Goal: Task Accomplishment & Management: Manage account settings

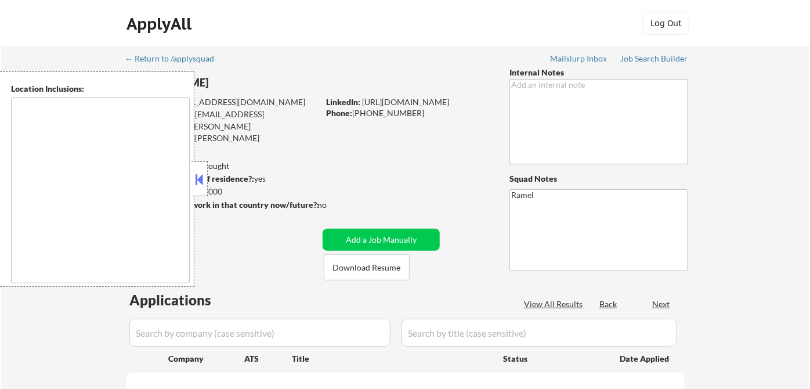
type textarea "remote"
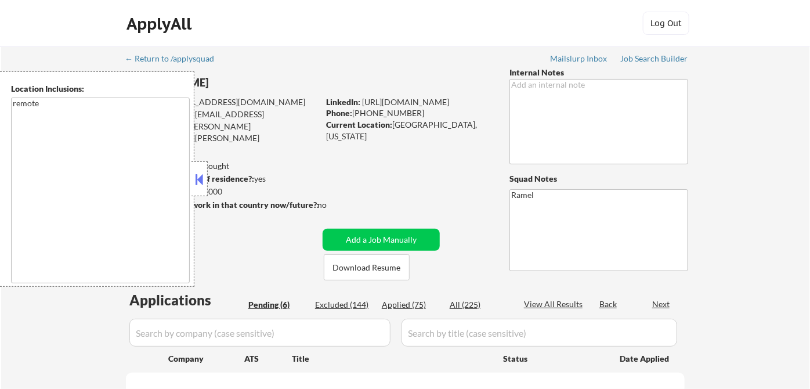
click at [199, 180] on button at bounding box center [199, 179] width 13 height 17
select select ""pending""
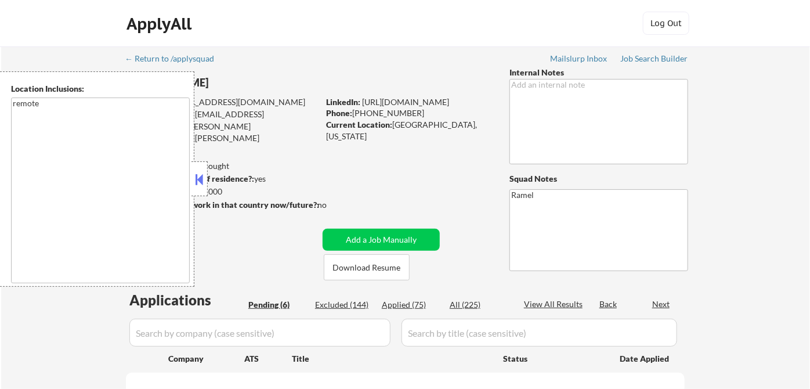
select select ""pending""
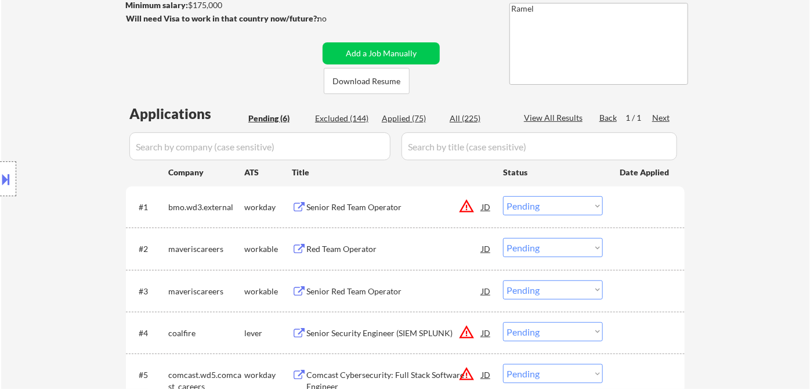
scroll to position [193, 0]
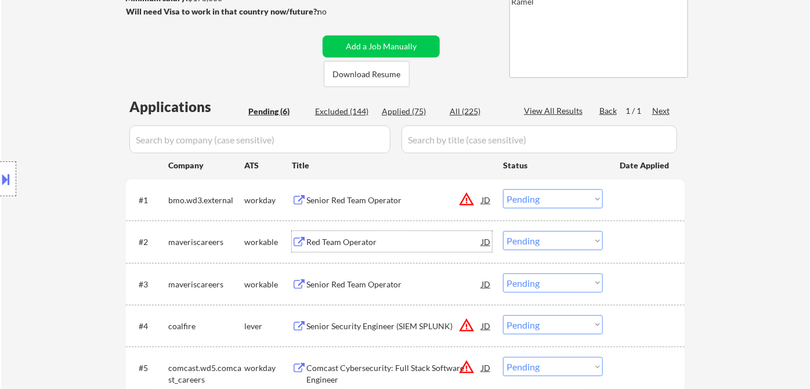
click at [378, 240] on div "Red Team Operator" at bounding box center [393, 242] width 175 height 12
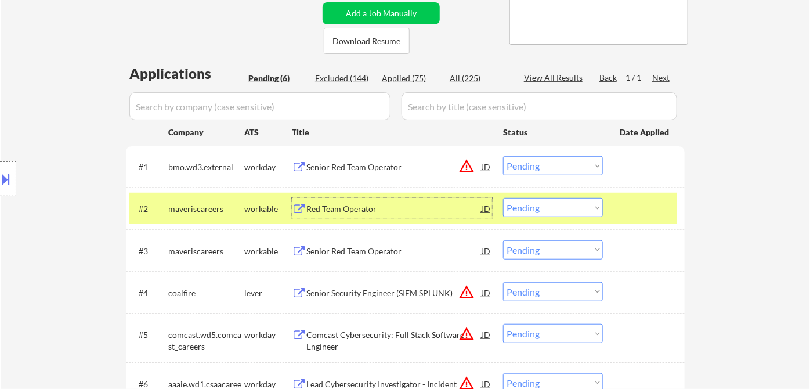
scroll to position [258, 0]
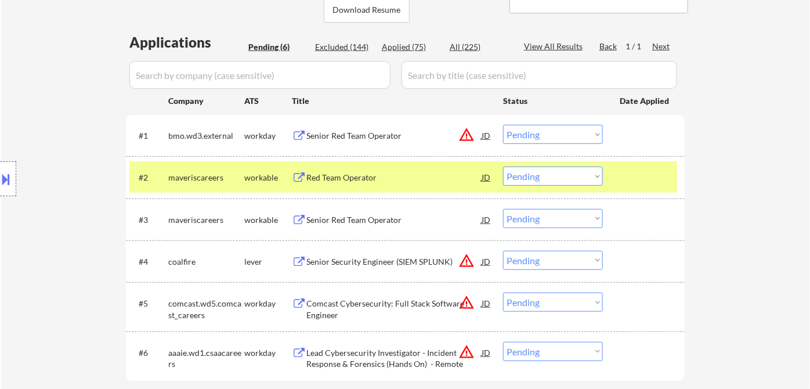
drag, startPoint x: 34, startPoint y: 103, endPoint x: 64, endPoint y: 113, distance: 32.3
click at [34, 103] on div "Location Inclusions: remote" at bounding box center [104, 178] width 208 height 215
click at [538, 174] on select "Choose an option... Pending Applied Excluded (Questions) Excluded (Expired) Exc…" at bounding box center [553, 175] width 100 height 19
click at [503, 166] on select "Choose an option... Pending Applied Excluded (Questions) Excluded (Expired) Exc…" at bounding box center [553, 175] width 100 height 19
click at [370, 222] on div "Senior Red Team Operator" at bounding box center [393, 220] width 175 height 12
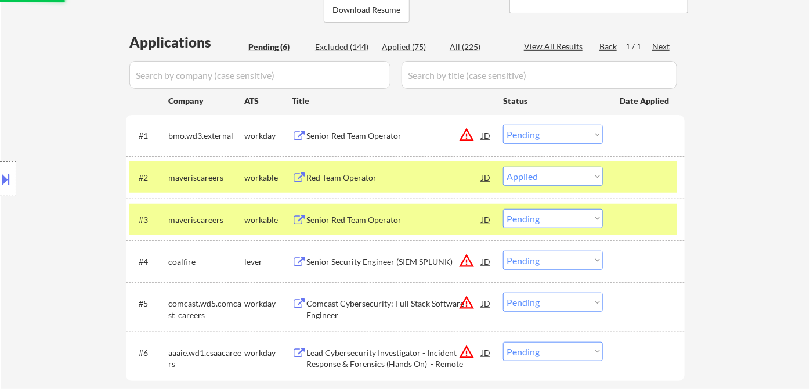
select select ""pending""
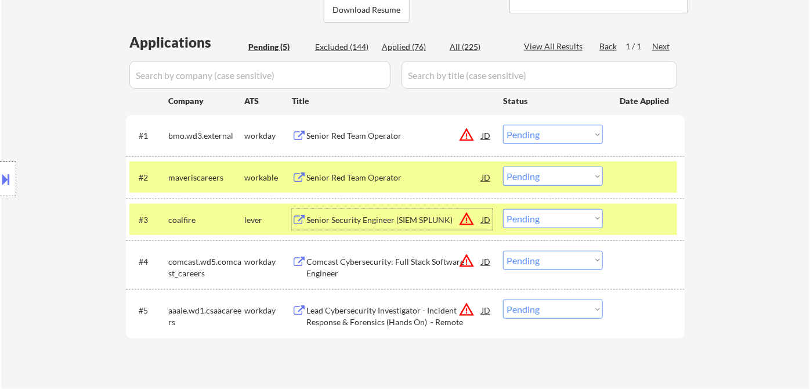
click at [381, 138] on div "Senior Red Team Operator" at bounding box center [393, 136] width 175 height 12
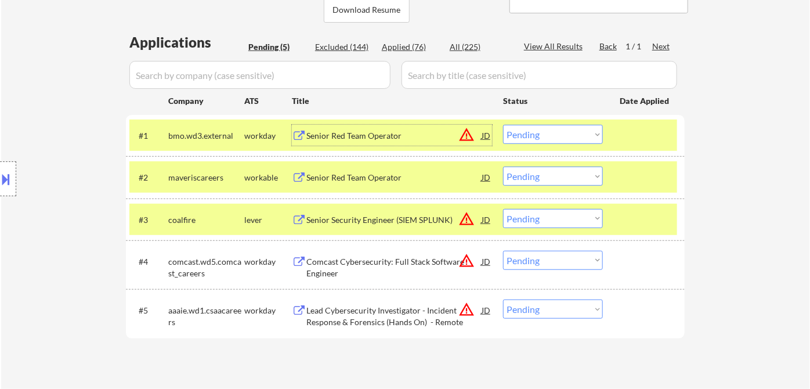
click at [353, 139] on div "Senior Red Team Operator" at bounding box center [393, 136] width 175 height 12
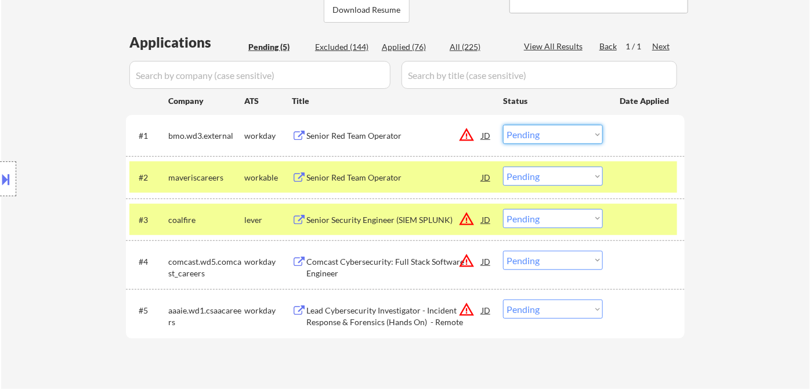
click at [545, 134] on select "Choose an option... Pending Applied Excluded (Questions) Excluded (Expired) Exc…" at bounding box center [553, 134] width 100 height 19
click at [503, 125] on select "Choose an option... Pending Applied Excluded (Questions) Excluded (Expired) Exc…" at bounding box center [553, 134] width 100 height 19
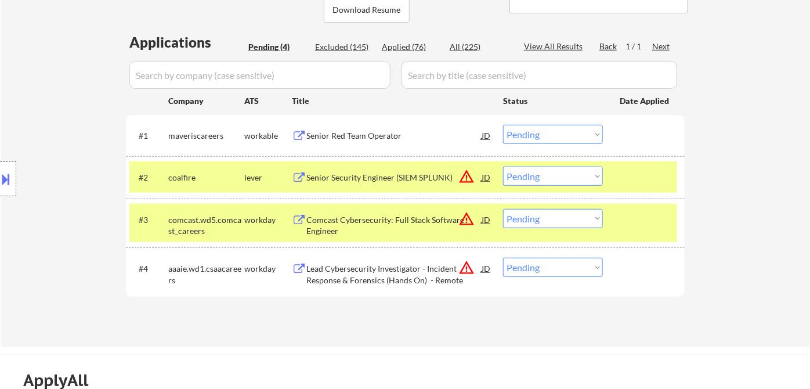
click at [9, 178] on button at bounding box center [6, 178] width 13 height 19
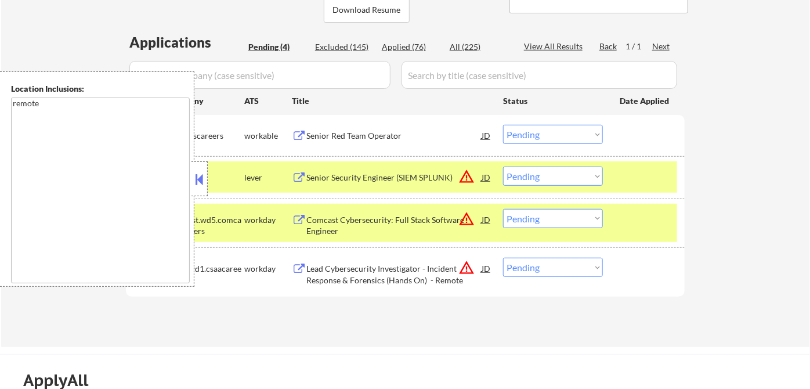
click at [197, 178] on button at bounding box center [199, 179] width 13 height 17
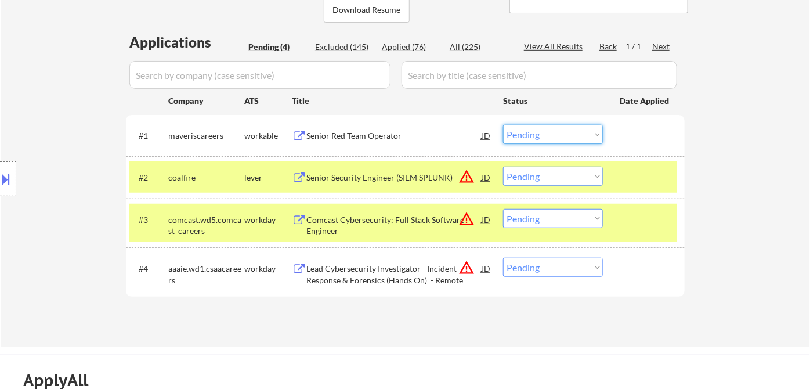
drag, startPoint x: 548, startPoint y: 135, endPoint x: 554, endPoint y: 142, distance: 9.5
click at [548, 135] on select "Choose an option... Pending Applied Excluded (Questions) Excluded (Expired) Exc…" at bounding box center [553, 134] width 100 height 19
click at [503, 125] on select "Choose an option... Pending Applied Excluded (Questions) Excluded (Expired) Exc…" at bounding box center [553, 134] width 100 height 19
click at [360, 176] on div "Senior Security Engineer (SIEM SPLUNK)" at bounding box center [393, 178] width 175 height 12
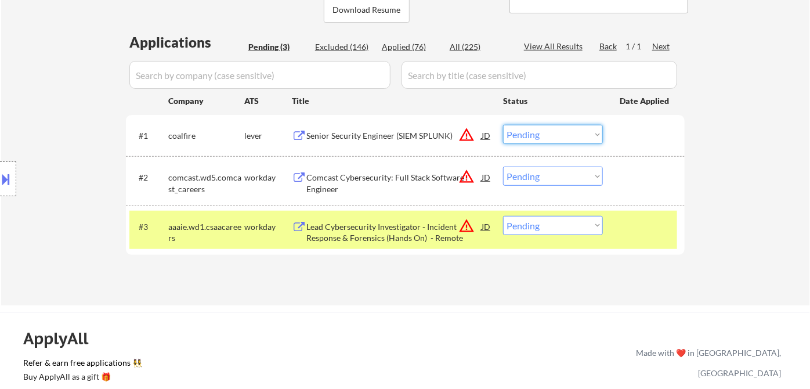
drag, startPoint x: 563, startPoint y: 137, endPoint x: 573, endPoint y: 141, distance: 11.0
click at [563, 137] on select "Choose an option... Pending Applied Excluded (Questions) Excluded (Expired) Exc…" at bounding box center [553, 134] width 100 height 19
click at [503, 125] on select "Choose an option... Pending Applied Excluded (Questions) Excluded (Expired) Exc…" at bounding box center [553, 134] width 100 height 19
click at [543, 172] on select "Choose an option... Pending Applied Excluded (Questions) Excluded (Expired) Exc…" at bounding box center [553, 175] width 100 height 19
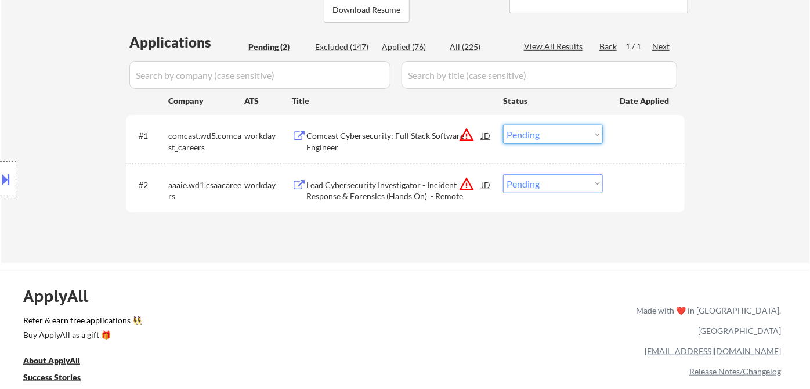
click at [550, 138] on select "Choose an option... Pending Applied Excluded (Questions) Excluded (Expired) Exc…" at bounding box center [553, 134] width 100 height 19
click at [503, 125] on select "Choose an option... Pending Applied Excluded (Questions) Excluded (Expired) Exc…" at bounding box center [553, 134] width 100 height 19
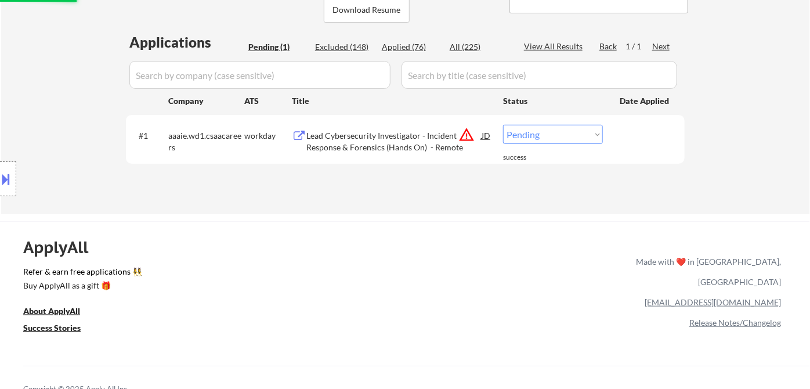
click at [551, 138] on select "Choose an option... Pending Applied Excluded (Questions) Excluded (Expired) Exc…" at bounding box center [553, 134] width 100 height 19
select select ""excluded__location_""
click at [503, 125] on select "Choose an option... Pending Applied Excluded (Questions) Excluded (Expired) Exc…" at bounding box center [553, 134] width 100 height 19
click at [413, 190] on div "Applications Pending (1) Excluded (148) Applied (76) All (225) View All Results…" at bounding box center [405, 112] width 559 height 160
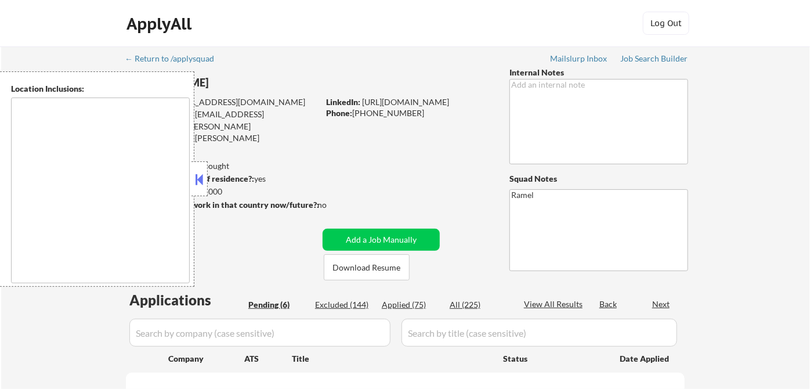
type textarea "remote"
select select ""pending""
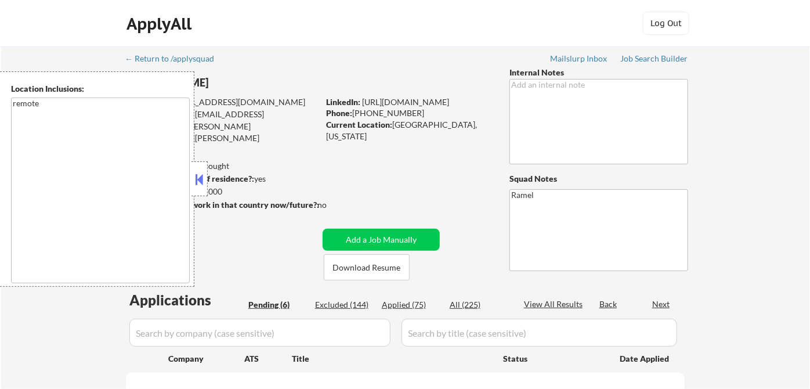
select select ""pending""
click at [200, 179] on button at bounding box center [199, 179] width 13 height 17
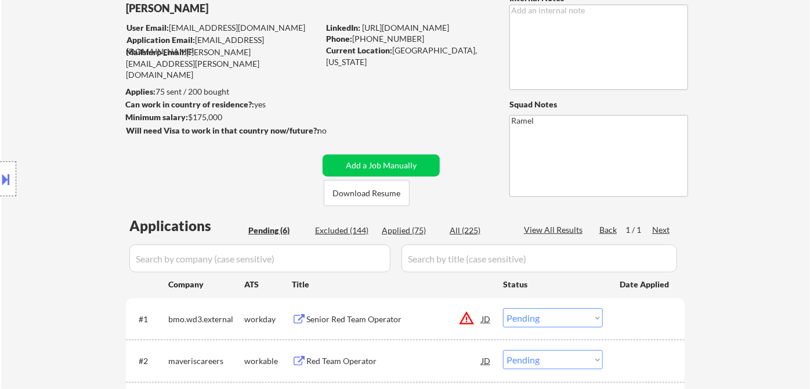
scroll to position [129, 0]
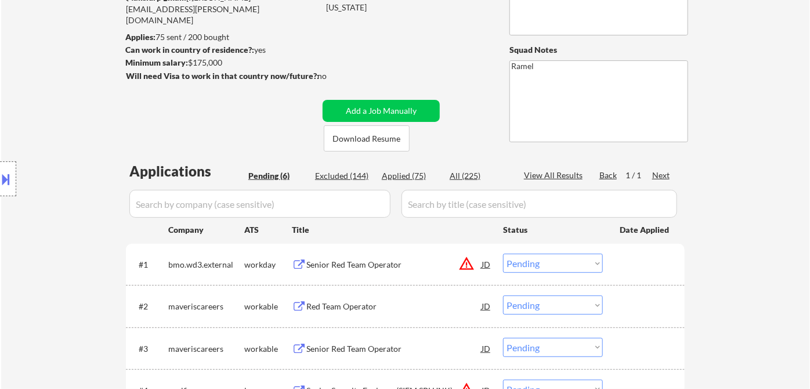
click at [414, 179] on div "Applied (75)" at bounding box center [411, 176] width 58 height 12
select select ""applied""
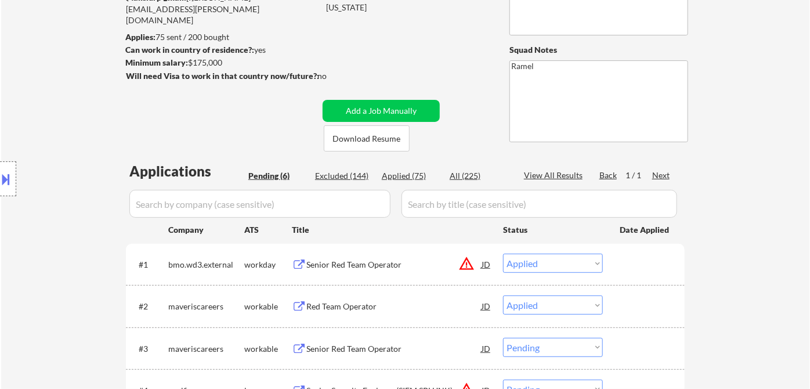
select select ""applied""
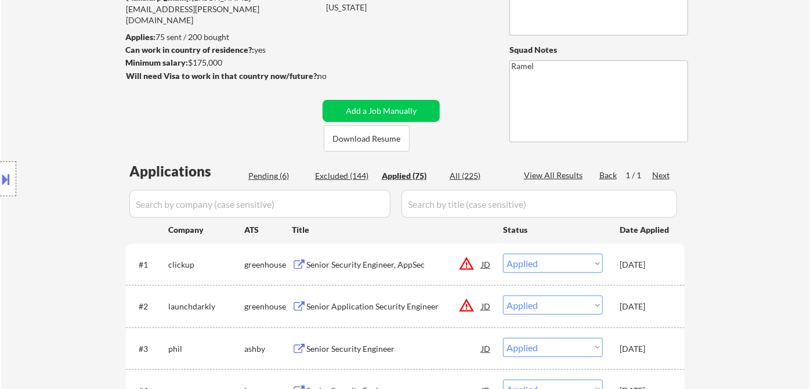
select select ""applied""
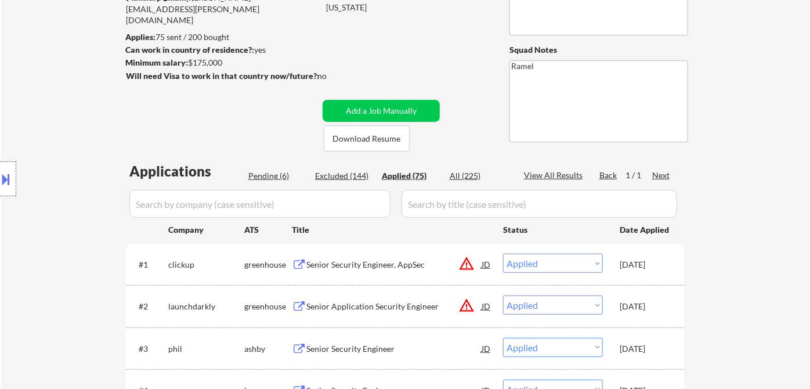
select select ""applied""
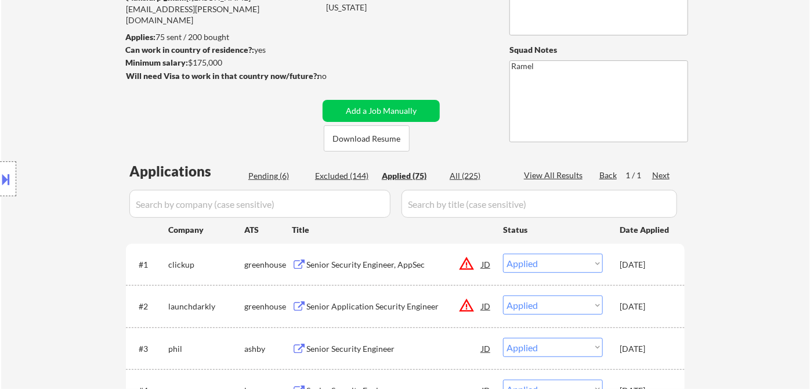
select select ""applied""
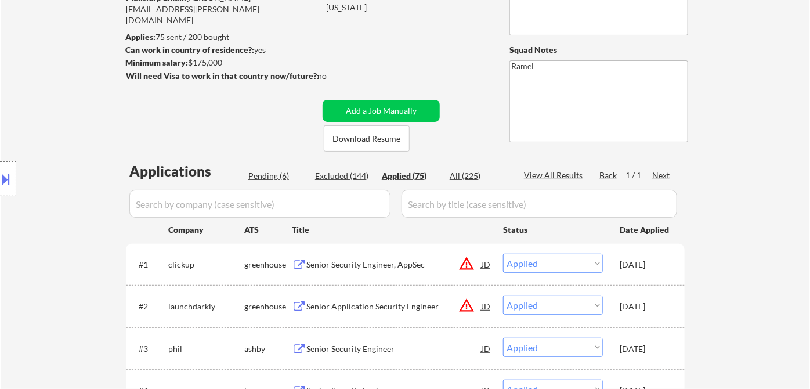
select select ""applied""
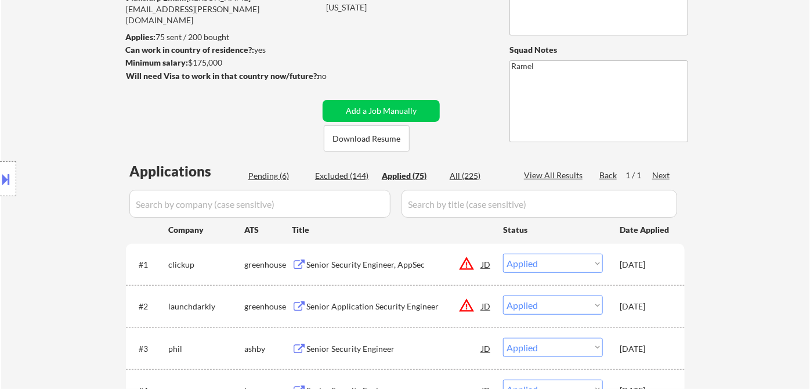
select select ""applied""
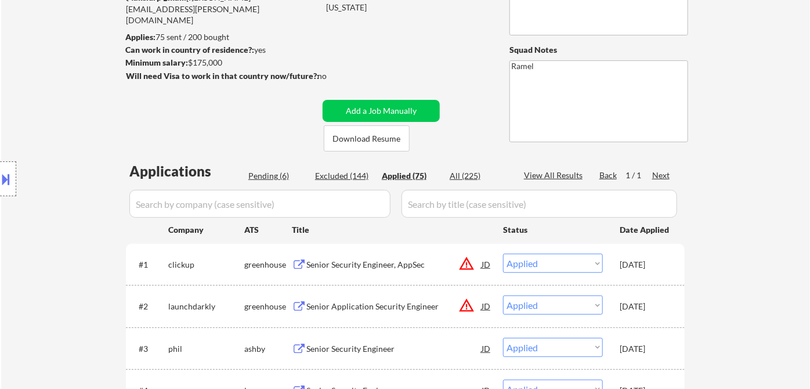
select select ""applied""
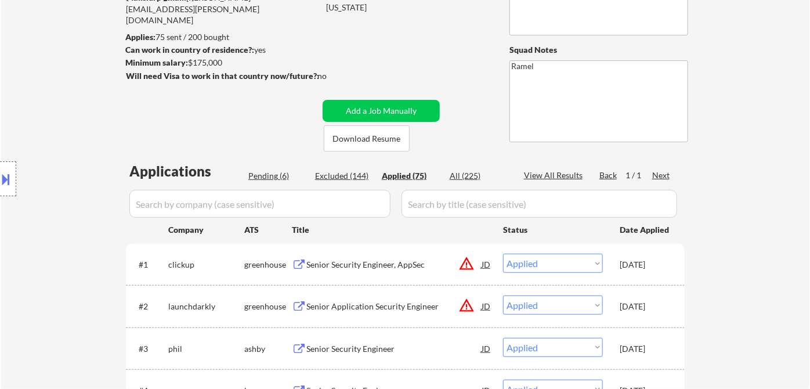
select select ""applied""
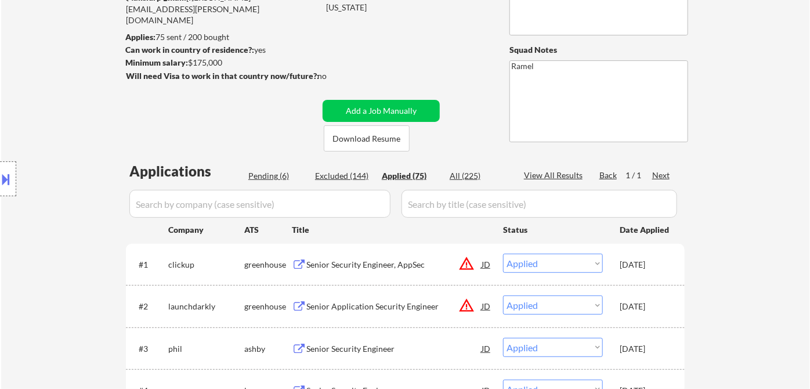
select select ""applied""
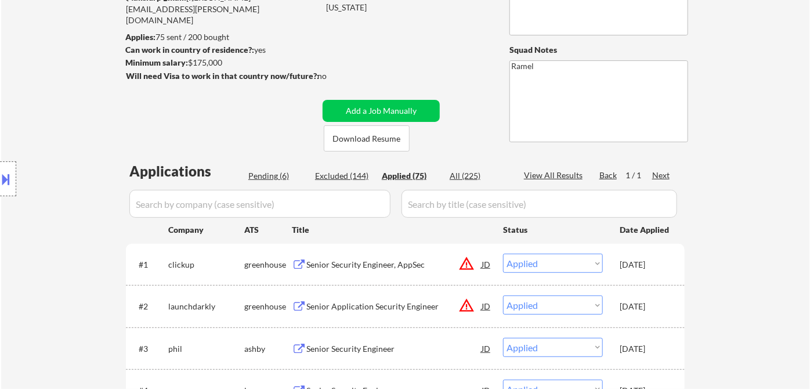
select select ""applied""
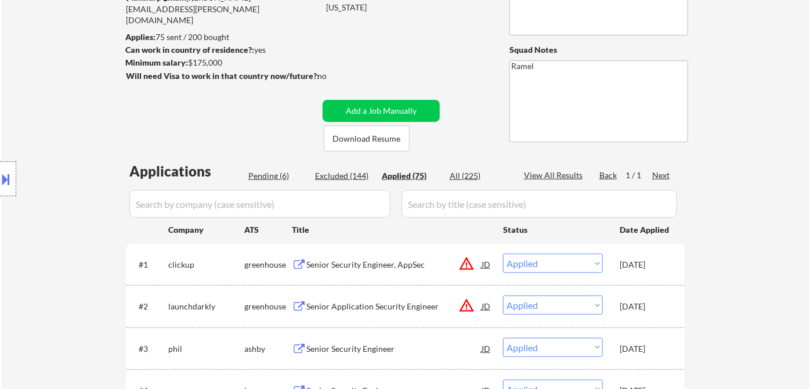
select select ""applied""
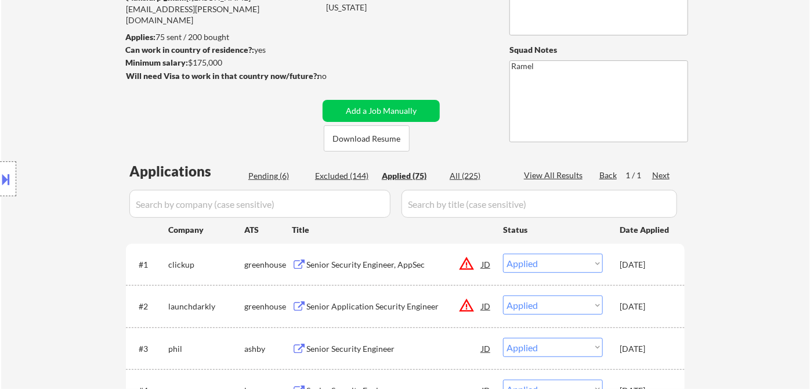
select select ""applied""
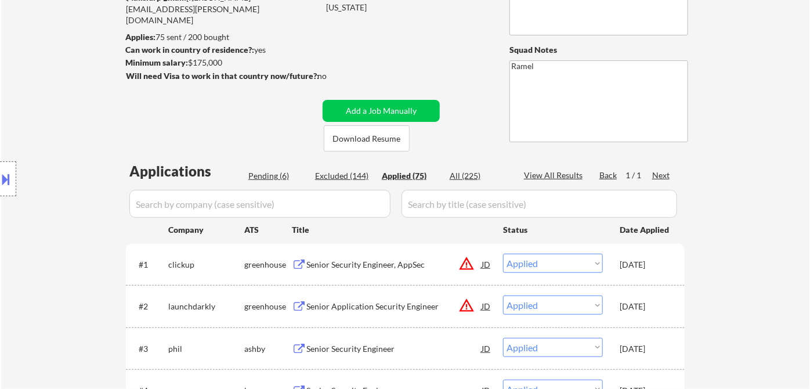
select select ""applied""
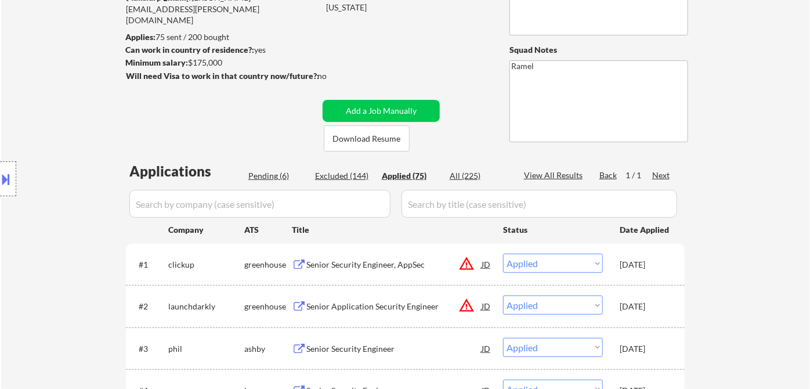
select select ""applied""
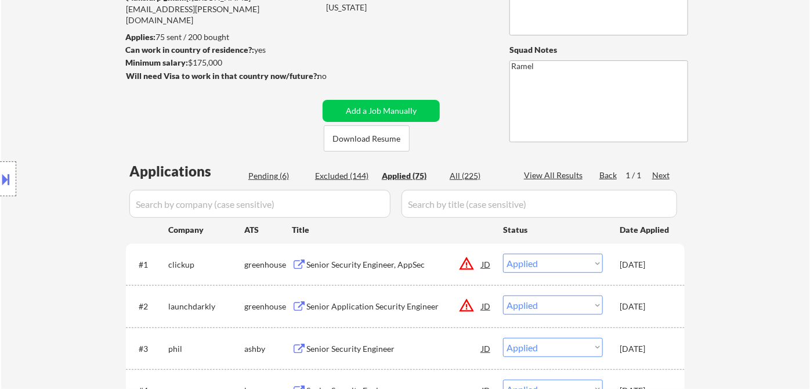
select select ""applied""
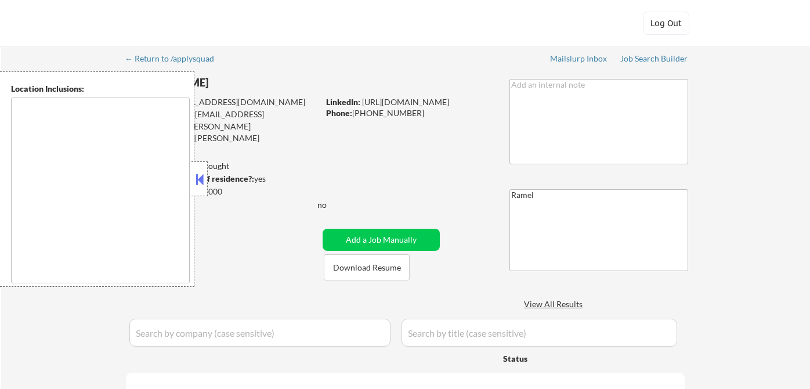
type textarea "remote"
select select ""pending""
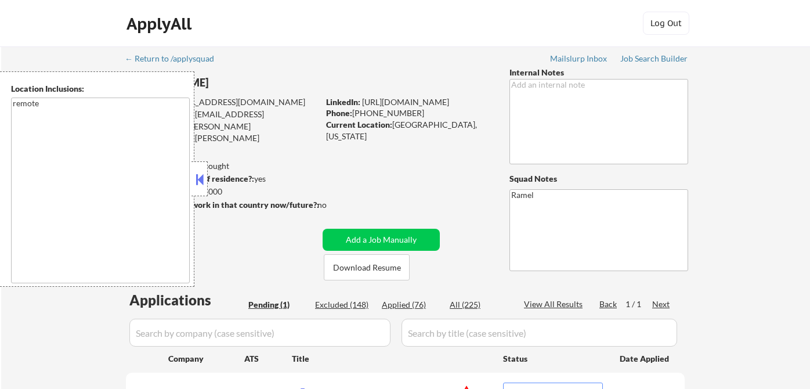
scroll to position [258, 0]
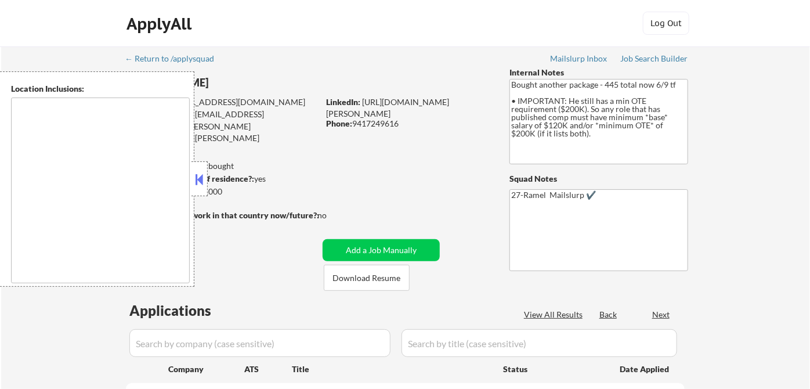
type textarea "remote"
select select ""pending""
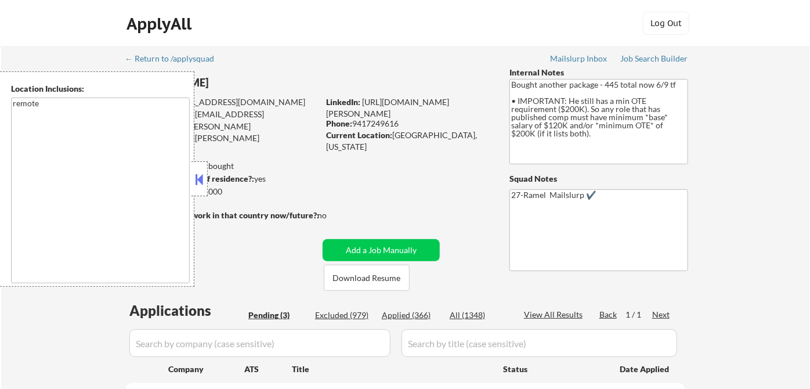
drag, startPoint x: 198, startPoint y: 169, endPoint x: 208, endPoint y: 171, distance: 10.0
click at [198, 169] on div at bounding box center [199, 178] width 16 height 35
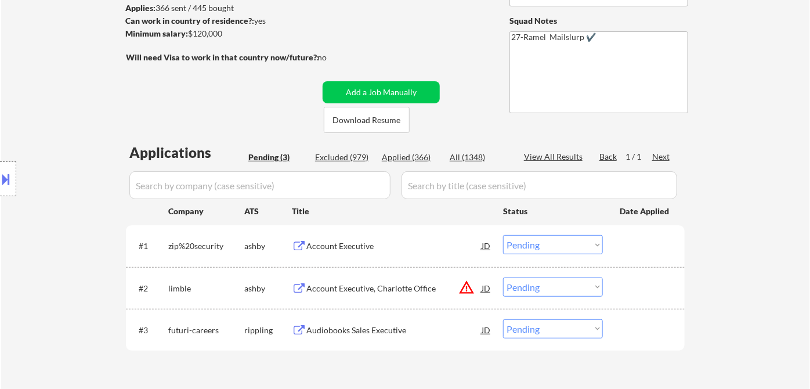
scroll to position [193, 0]
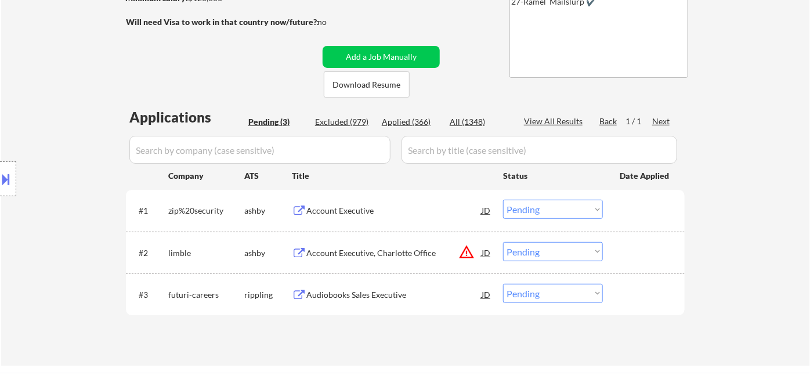
click at [368, 210] on div "Account Executive" at bounding box center [393, 211] width 175 height 12
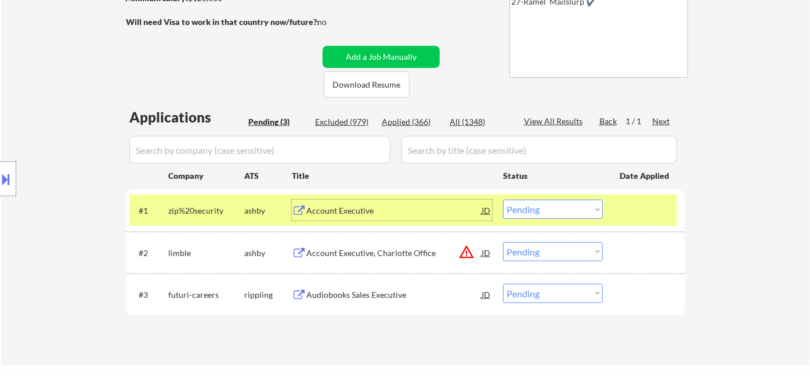
click at [562, 211] on select "Choose an option... Pending Applied Excluded (Questions) Excluded (Expired) Exc…" at bounding box center [553, 209] width 100 height 19
click at [503, 200] on select "Choose an option... Pending Applied Excluded (Questions) Excluded (Expired) Exc…" at bounding box center [553, 209] width 100 height 19
click at [376, 251] on div "Account Executive, Charlotte Office" at bounding box center [393, 253] width 175 height 12
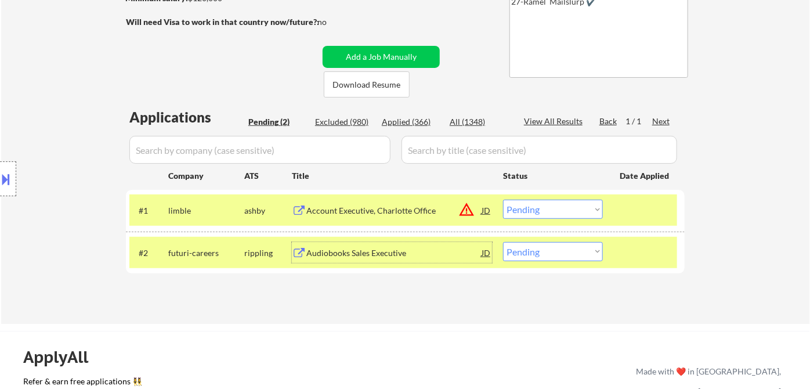
click at [534, 212] on select "Choose an option... Pending Applied Excluded (Questions) Excluded (Expired) Exc…" at bounding box center [553, 209] width 100 height 19
click at [503, 200] on select "Choose an option... Pending Applied Excluded (Questions) Excluded (Expired) Exc…" at bounding box center [553, 209] width 100 height 19
click at [357, 254] on div "Audiobooks Sales Executive" at bounding box center [393, 253] width 175 height 12
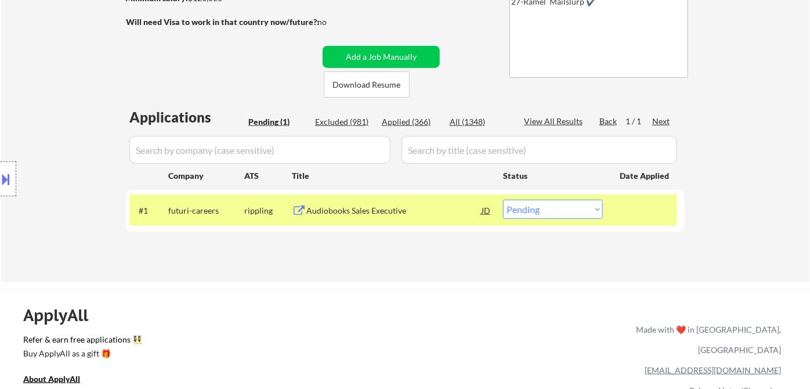
drag, startPoint x: 562, startPoint y: 214, endPoint x: 569, endPoint y: 218, distance: 8.1
click at [562, 214] on select "Choose an option... Pending Applied Excluded (Questions) Excluded (Expired) Exc…" at bounding box center [553, 209] width 100 height 19
select select ""excluded__bad_match_""
click at [503, 200] on select "Choose an option... Pending Applied Excluded (Questions) Excluded (Expired) Exc…" at bounding box center [553, 209] width 100 height 19
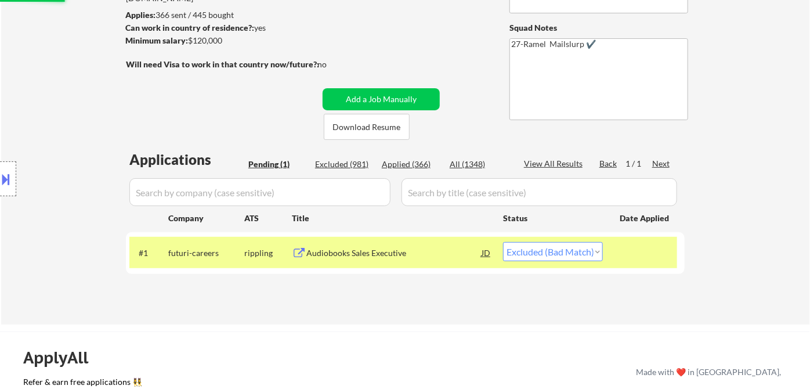
scroll to position [129, 0]
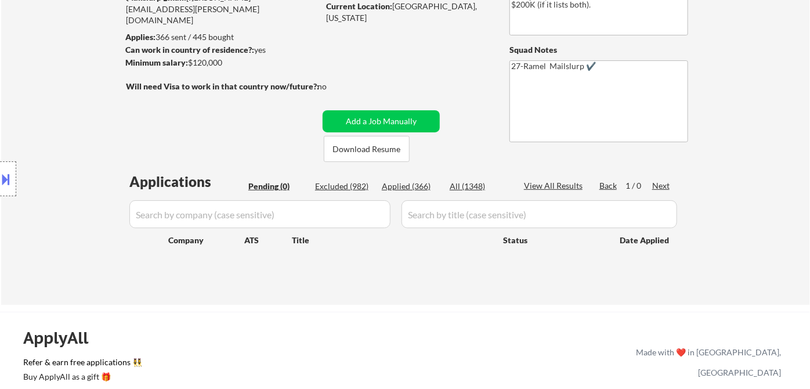
click at [52, 87] on div "Location Inclusions: remote" at bounding box center [104, 178] width 208 height 215
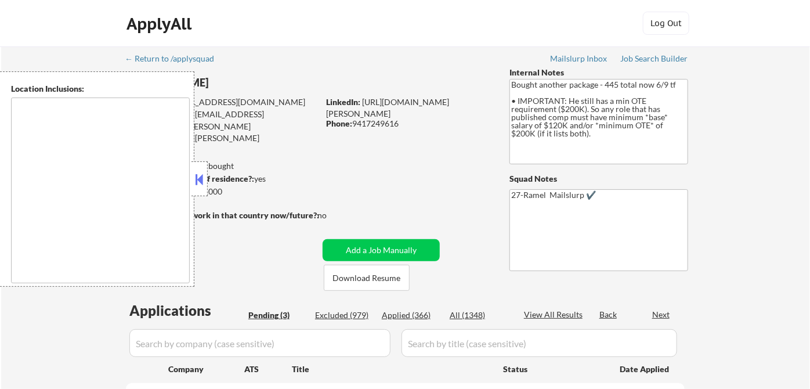
select select ""pending""
type textarea "remote"
click at [205, 173] on button at bounding box center [199, 179] width 13 height 17
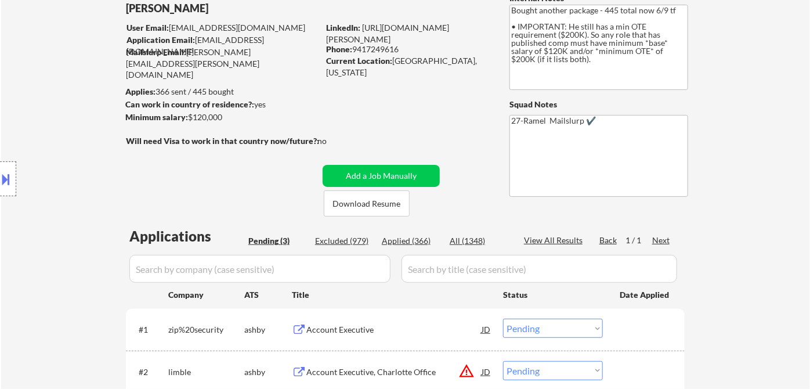
scroll to position [129, 0]
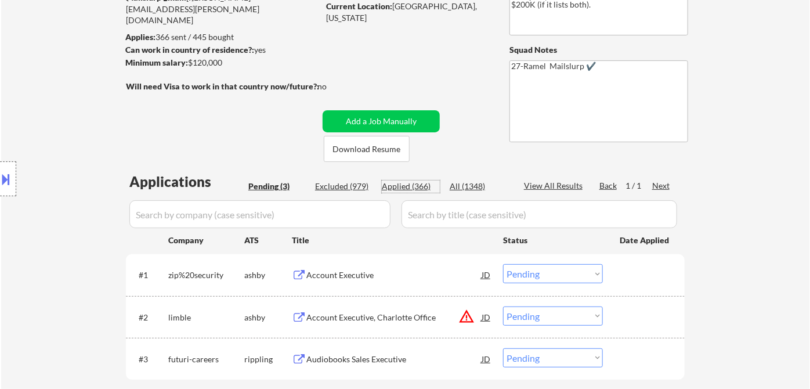
click at [404, 186] on div "Applied (366)" at bounding box center [411, 186] width 58 height 12
select select ""applied""
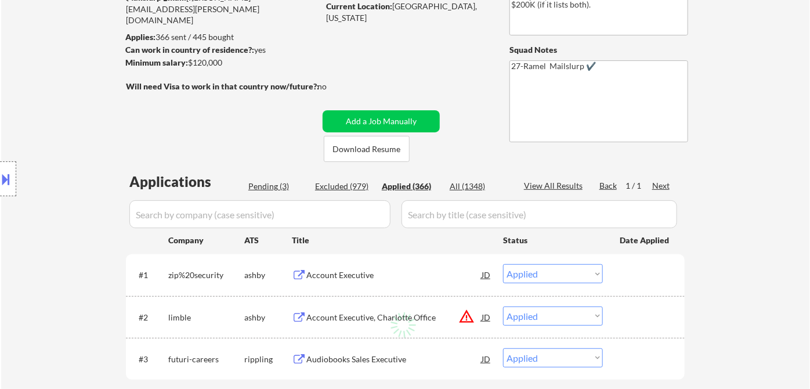
select select ""applied""
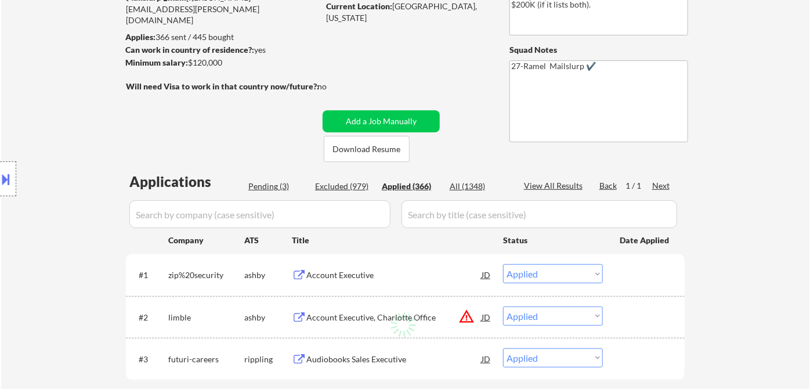
select select ""applied""
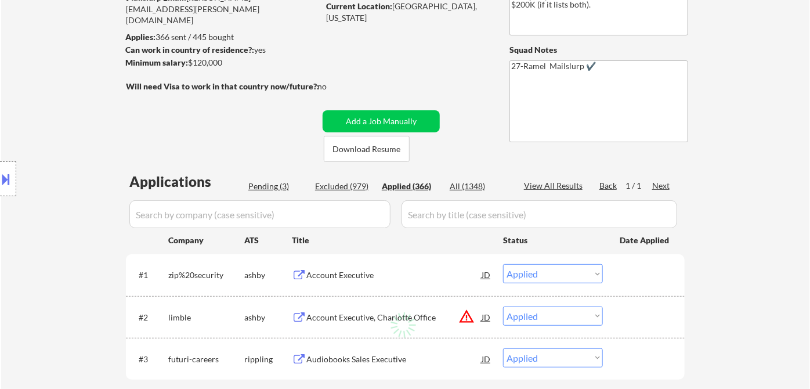
select select ""applied""
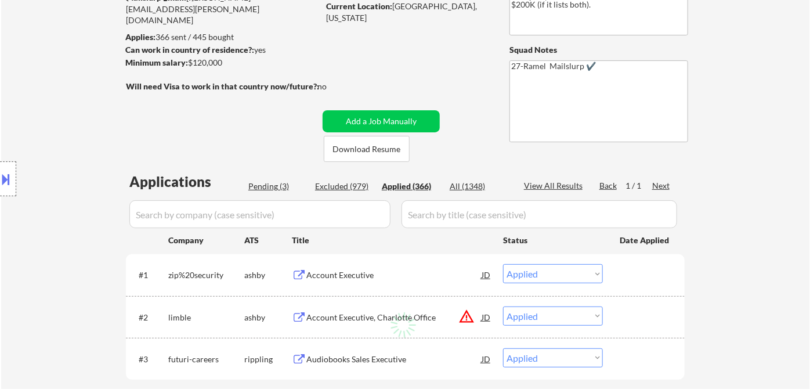
select select ""applied""
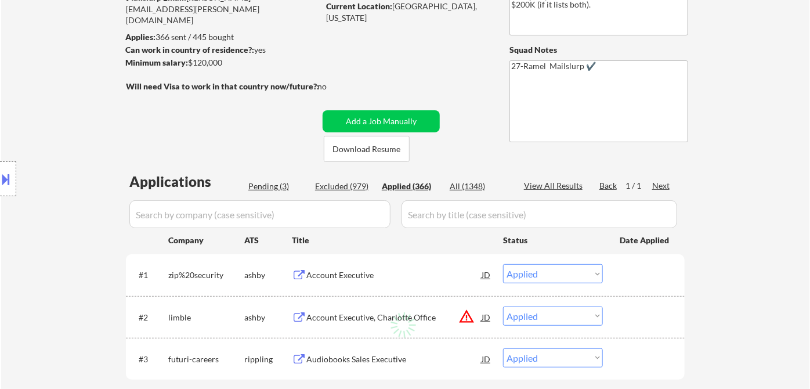
select select ""applied""
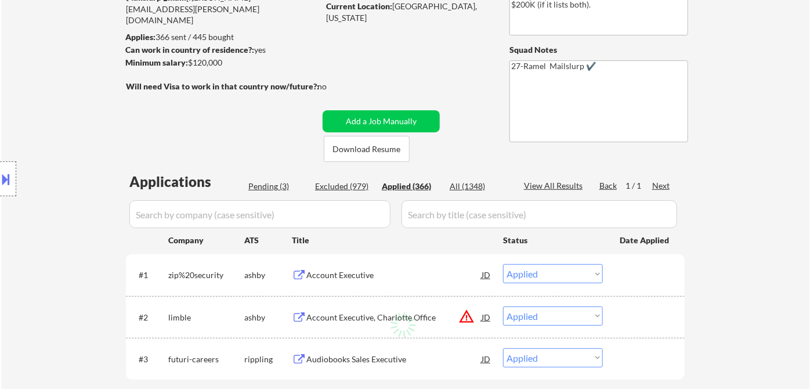
select select ""applied""
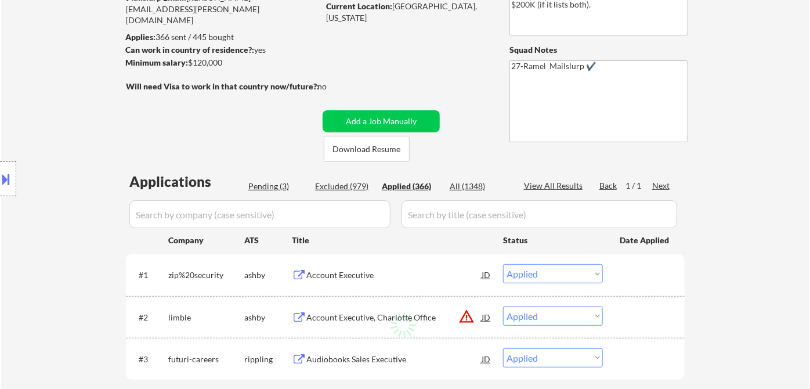
select select ""applied""
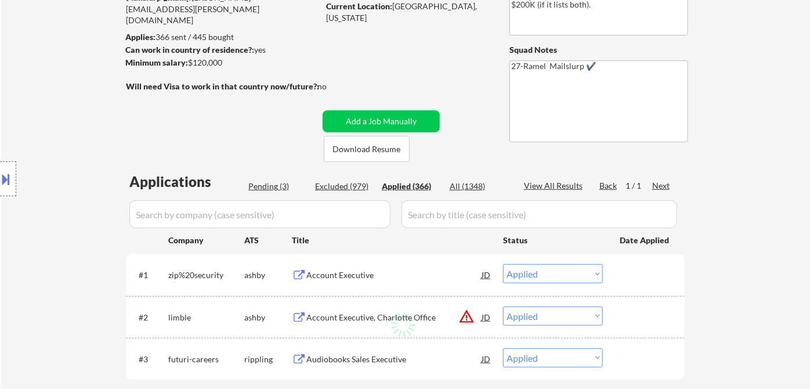
select select ""applied""
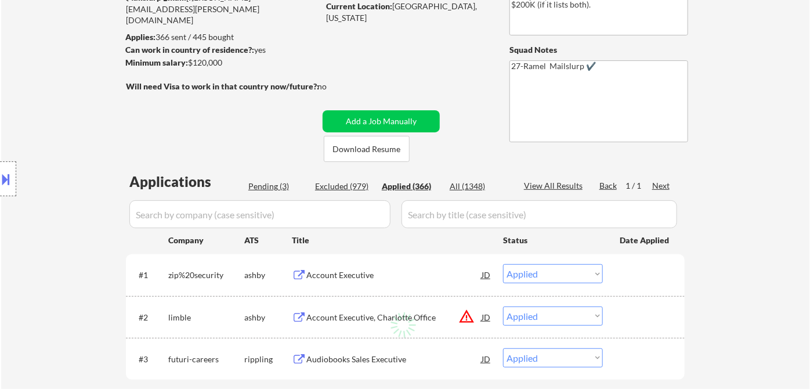
select select ""applied""
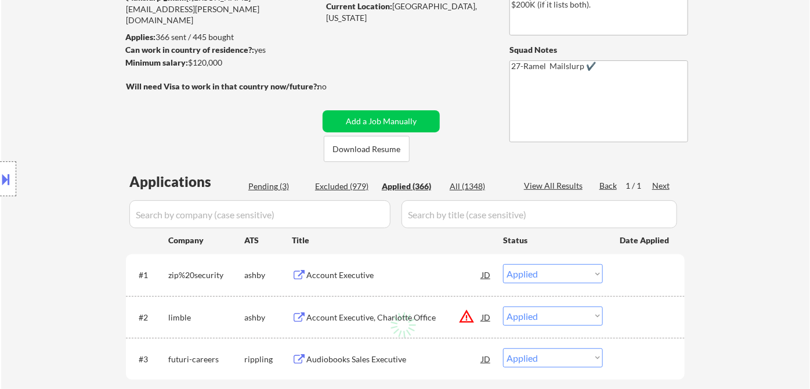
select select ""applied""
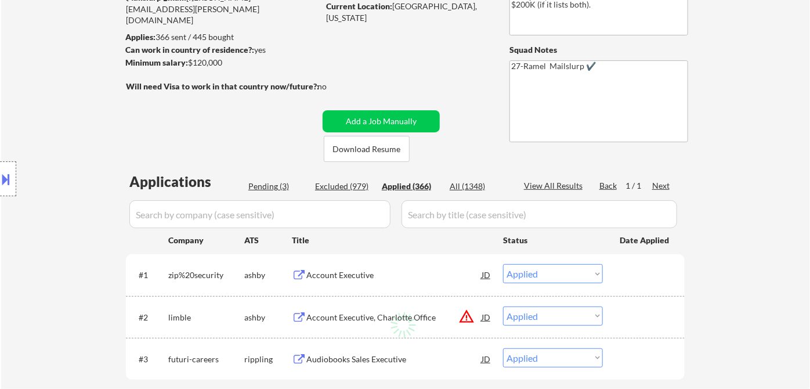
select select ""applied""
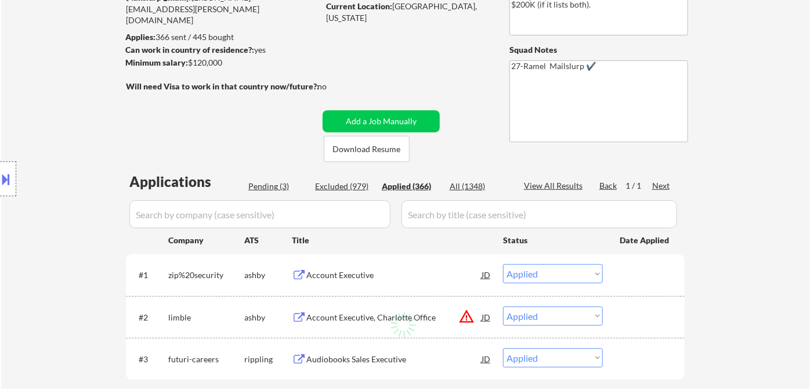
select select ""applied""
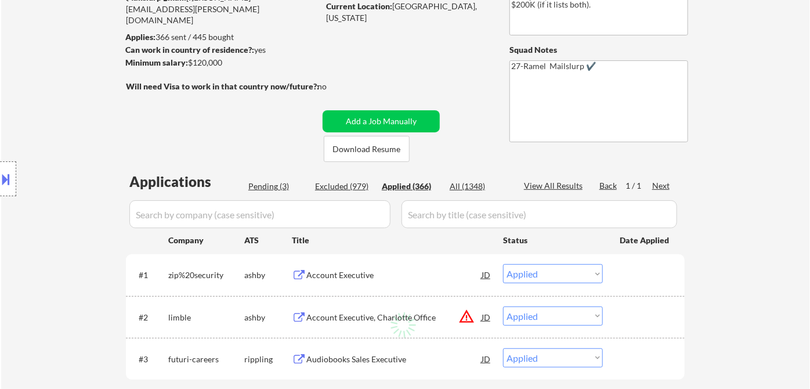
select select ""applied""
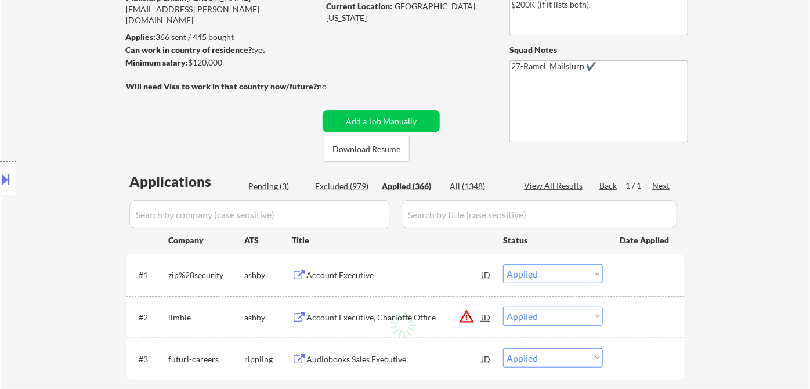
select select ""applied""
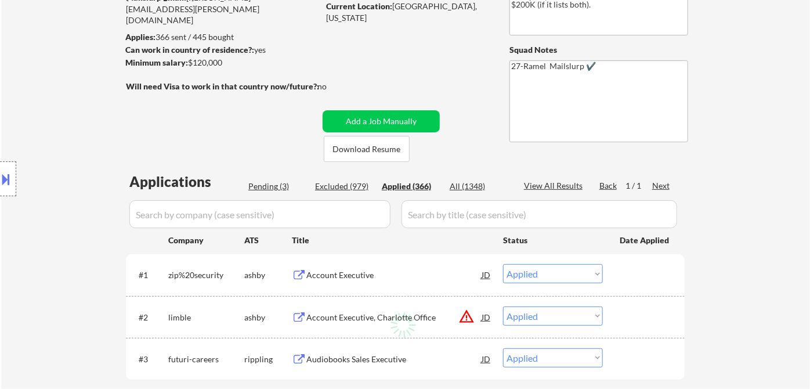
select select ""applied""
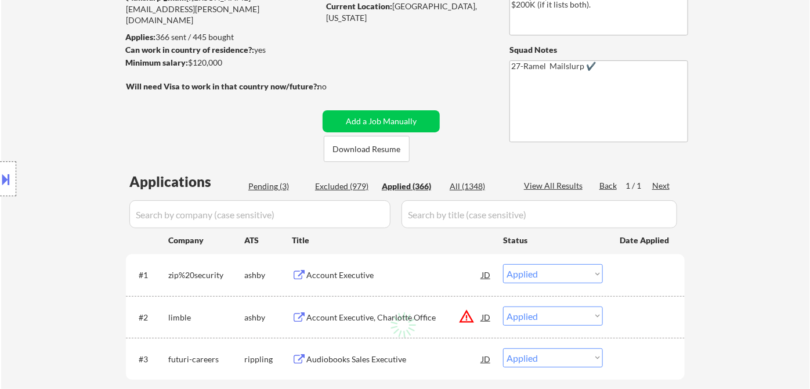
select select ""applied""
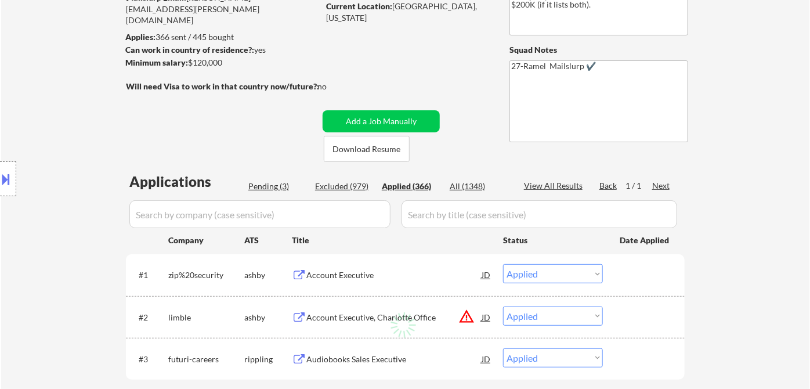
select select ""applied""
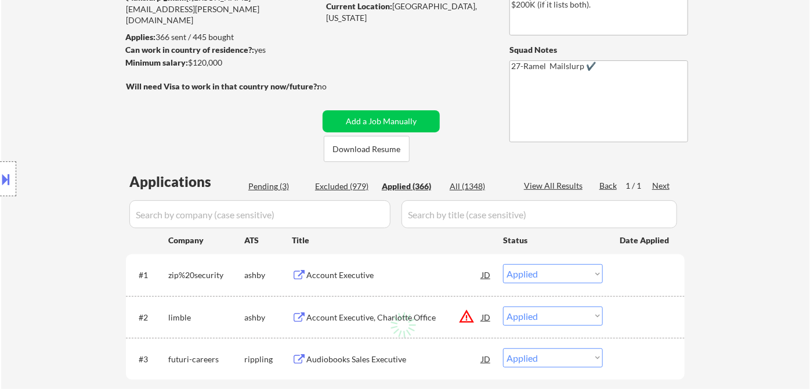
select select ""applied""
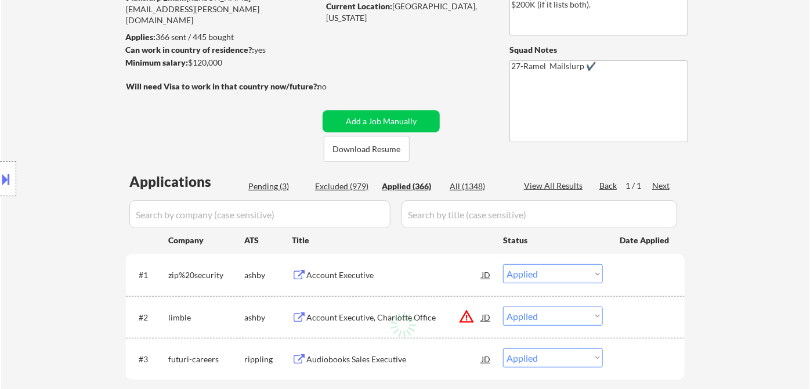
select select ""applied""
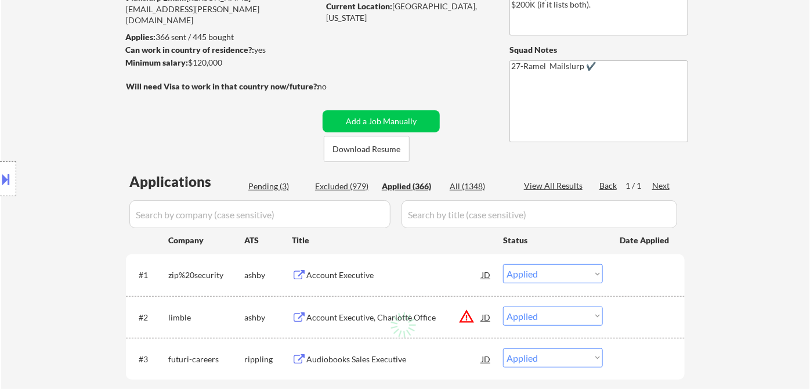
select select ""applied""
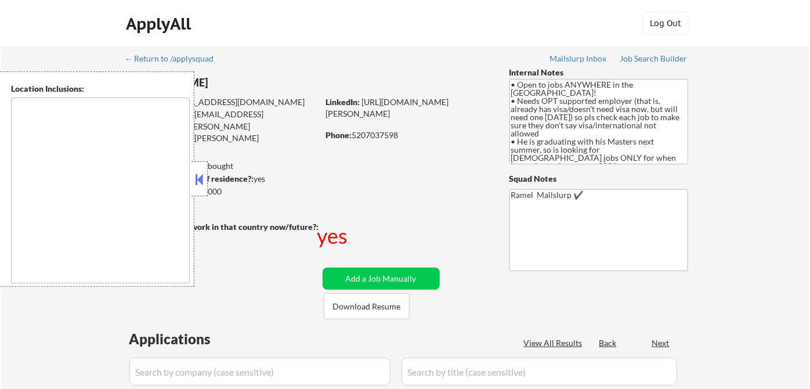
type textarea "country:[GEOGRAPHIC_DATA]"
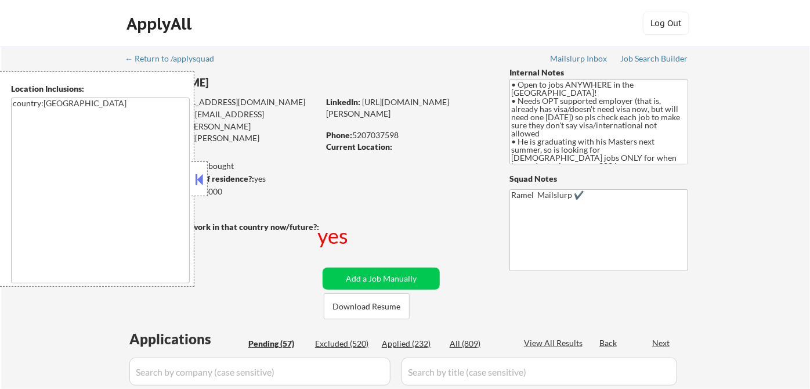
select select ""pending""
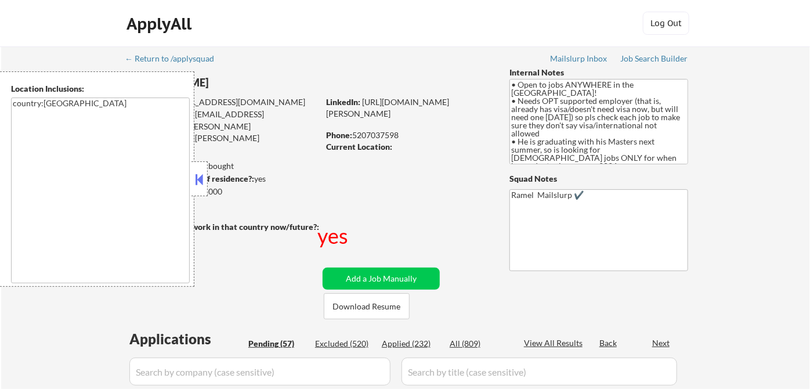
select select ""pending""
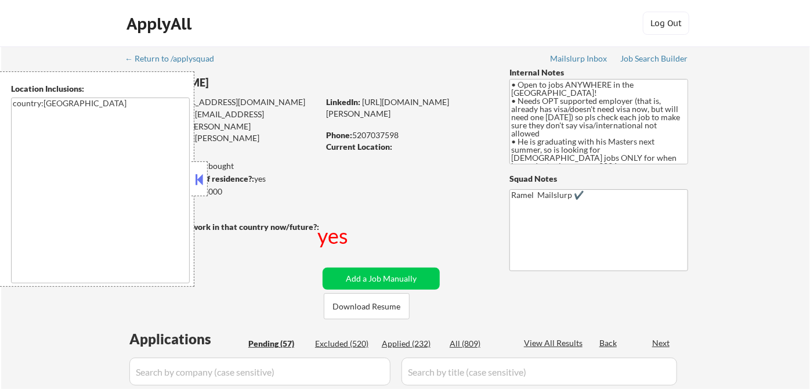
select select ""pending""
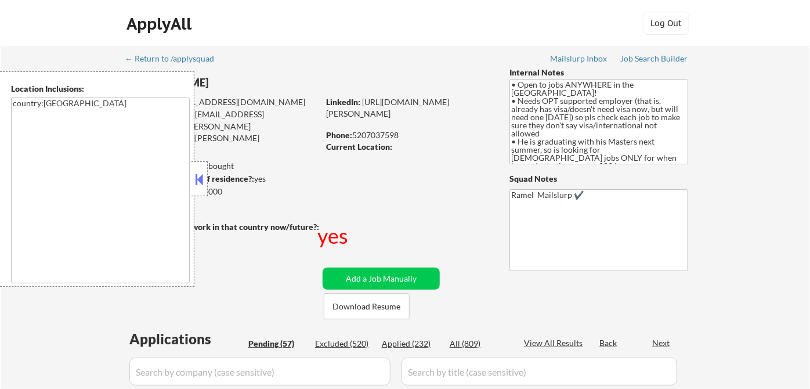
select select ""pending""
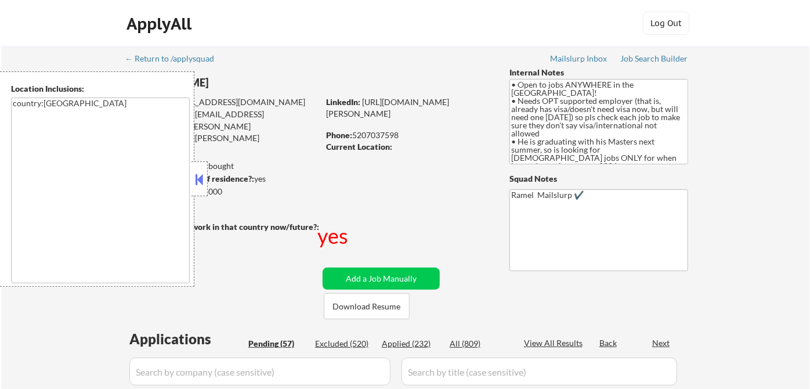
select select ""pending""
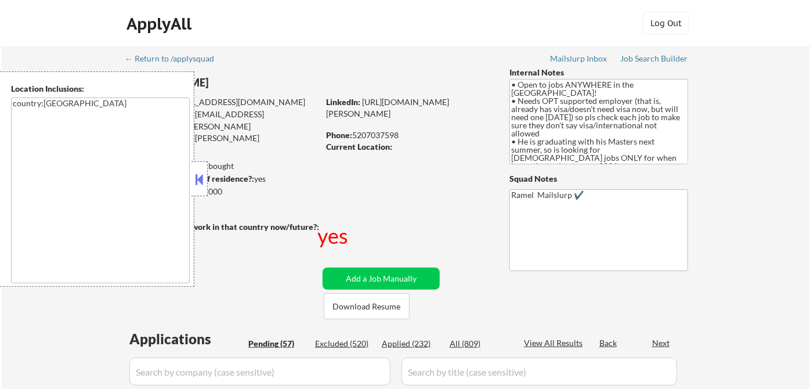
select select ""pending""
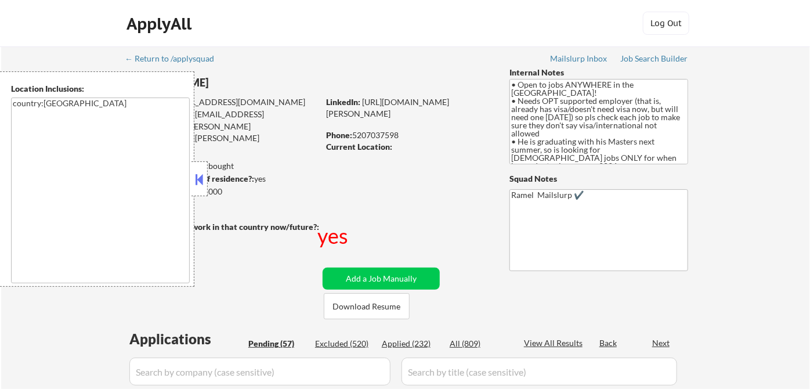
select select ""pending""
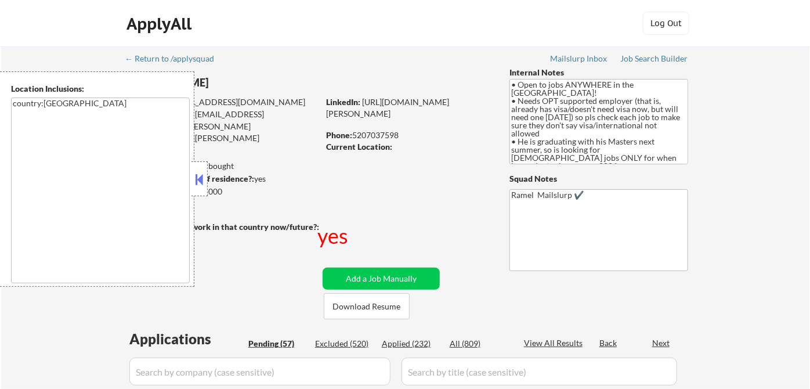
select select ""pending""
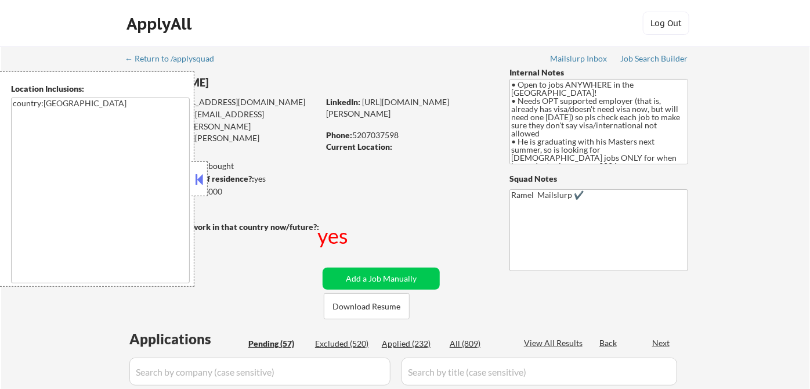
select select ""pending""
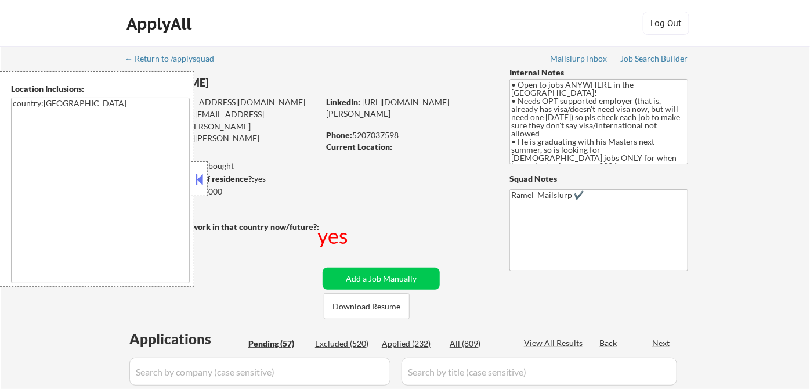
select select ""pending""
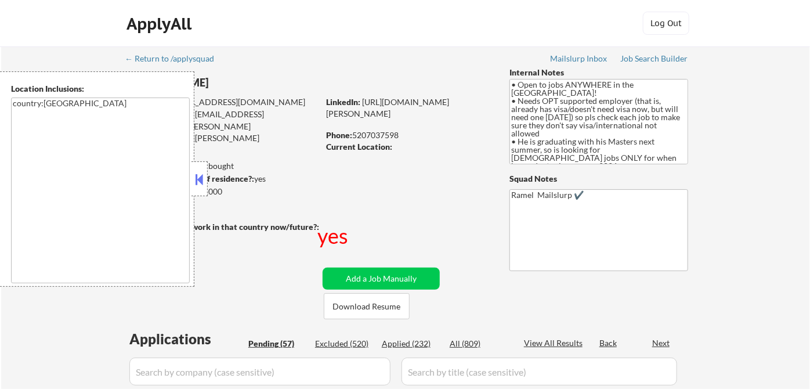
select select ""pending""
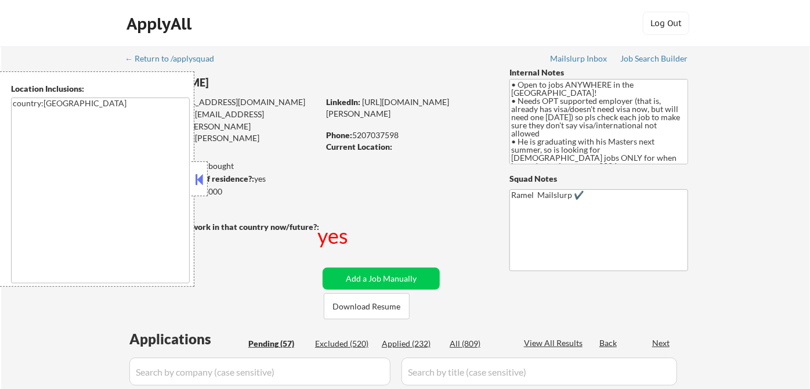
select select ""pending""
click at [199, 183] on button at bounding box center [199, 179] width 13 height 17
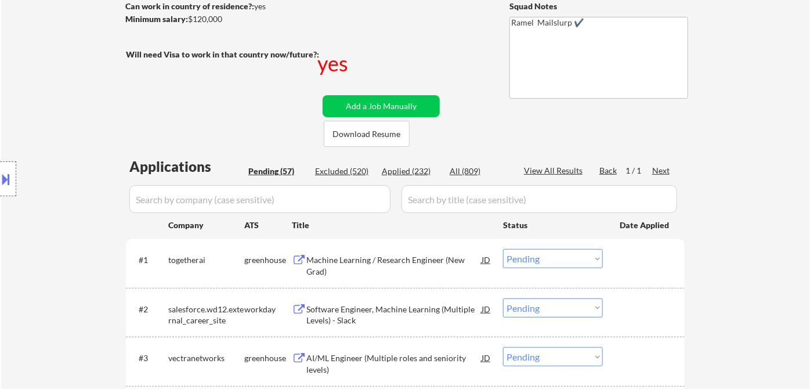
scroll to position [64, 0]
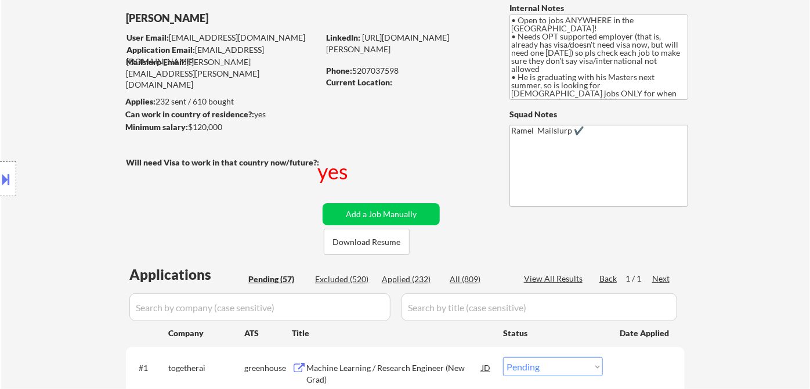
click at [32, 137] on div "Location Inclusions: country:[GEOGRAPHIC_DATA]" at bounding box center [104, 178] width 208 height 215
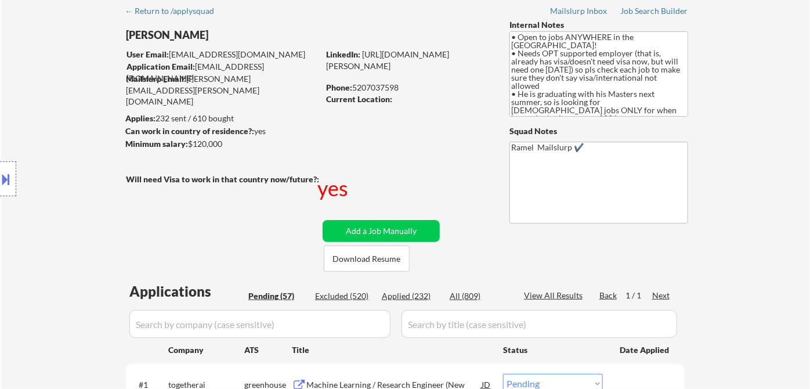
scroll to position [0, 0]
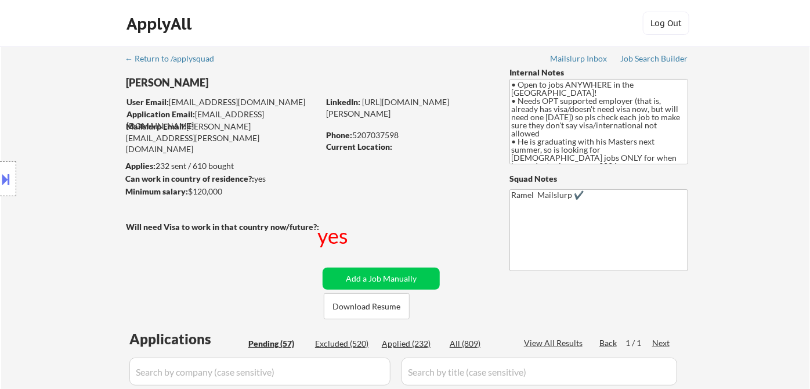
drag, startPoint x: 56, startPoint y: 121, endPoint x: 93, endPoint y: 110, distance: 38.6
click at [57, 120] on div "Location Inclusions: country:[GEOGRAPHIC_DATA]" at bounding box center [104, 178] width 208 height 215
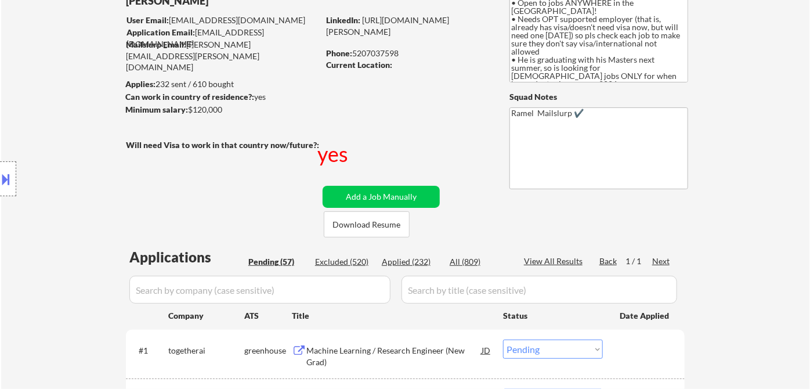
scroll to position [258, 0]
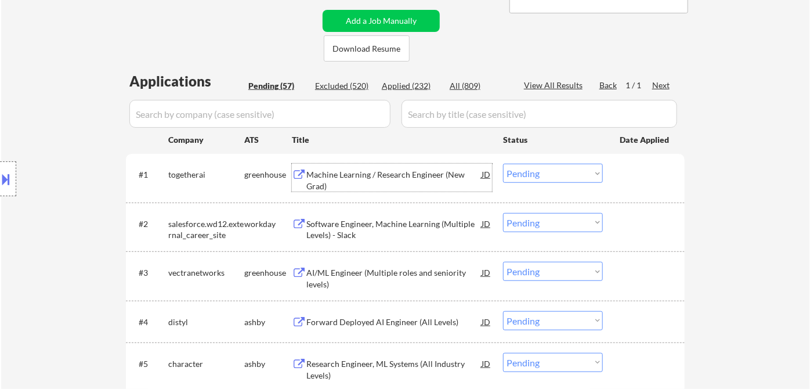
click at [401, 175] on div "Machine Learning / Research Engineer (New Grad)" at bounding box center [393, 180] width 175 height 23
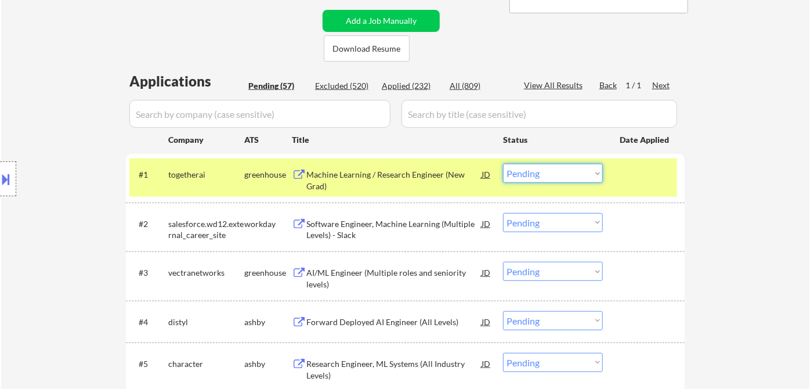
click at [549, 179] on select "Choose an option... Pending Applied Excluded (Questions) Excluded (Expired) Exc…" at bounding box center [553, 173] width 100 height 19
click at [503, 164] on select "Choose an option... Pending Applied Excluded (Questions) Excluded (Expired) Exc…" at bounding box center [553, 173] width 100 height 19
click at [401, 236] on div "Software Engineer, Machine Learning (Multiple Levels) - Slack" at bounding box center [393, 229] width 175 height 23
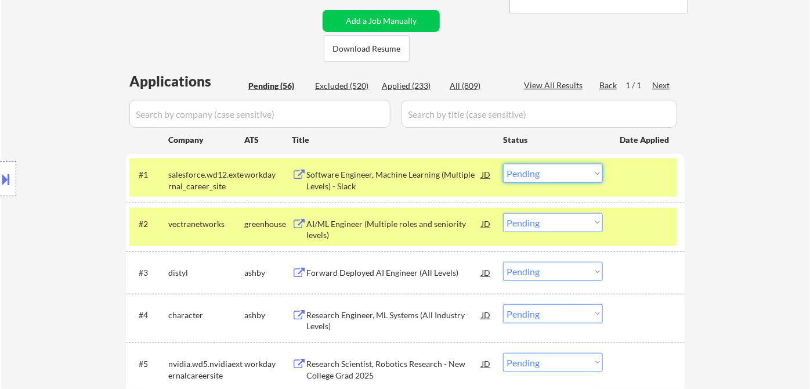
drag, startPoint x: 569, startPoint y: 172, endPoint x: 569, endPoint y: 179, distance: 6.4
click at [569, 172] on select "Choose an option... Pending Applied Excluded (Questions) Excluded (Expired) Exc…" at bounding box center [553, 173] width 100 height 19
click at [503, 164] on select "Choose an option... Pending Applied Excluded (Questions) Excluded (Expired) Exc…" at bounding box center [553, 173] width 100 height 19
click at [408, 227] on div "AI/ML Engineer (Multiple roles and seniority levels)" at bounding box center [393, 229] width 175 height 23
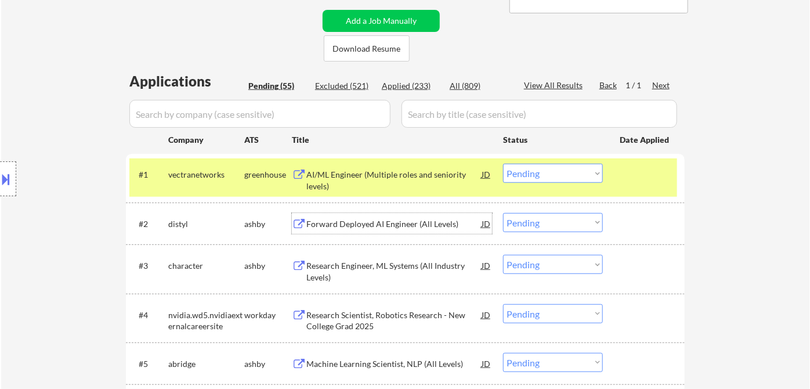
drag, startPoint x: 533, startPoint y: 179, endPoint x: 538, endPoint y: 182, distance: 6.3
click at [533, 179] on select "Choose an option... Pending Applied Excluded (Questions) Excluded (Expired) Exc…" at bounding box center [553, 173] width 100 height 19
click at [503, 164] on select "Choose an option... Pending Applied Excluded (Questions) Excluded (Expired) Exc…" at bounding box center [553, 173] width 100 height 19
click at [382, 222] on div "Forward Deployed AI Engineer (All Levels)" at bounding box center [393, 224] width 175 height 12
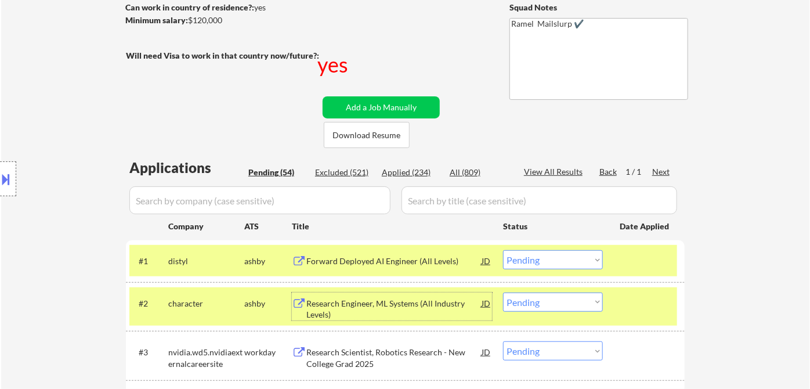
scroll to position [193, 0]
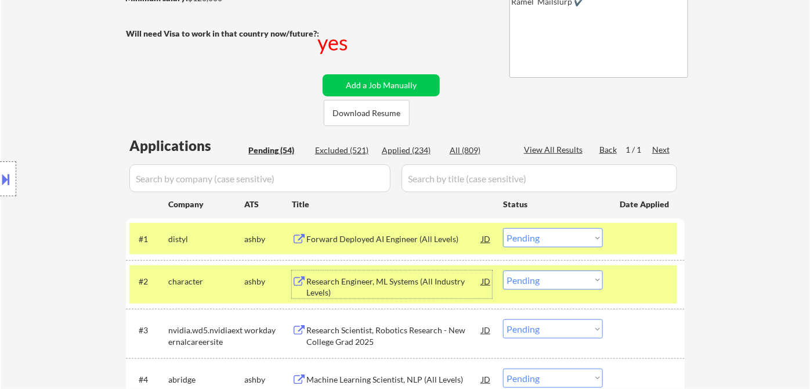
click at [559, 238] on select "Choose an option... Pending Applied Excluded (Questions) Excluded (Expired) Exc…" at bounding box center [553, 237] width 100 height 19
click at [503, 228] on select "Choose an option... Pending Applied Excluded (Questions) Excluded (Expired) Exc…" at bounding box center [553, 237] width 100 height 19
click at [381, 287] on div "Research Engineer, ML Systems (All Industry Levels)" at bounding box center [393, 287] width 175 height 23
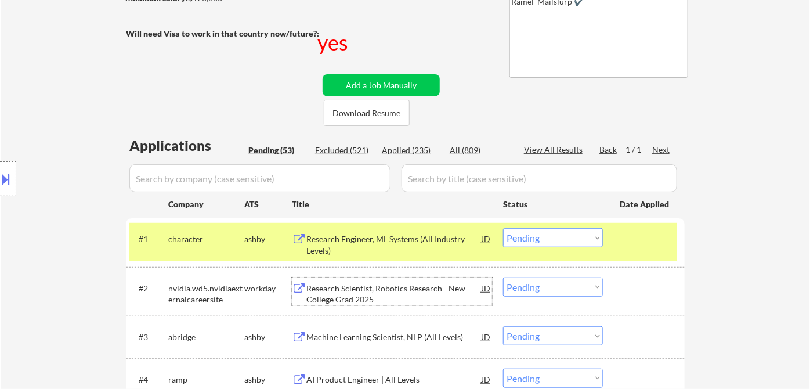
click at [551, 244] on select "Choose an option... Pending Applied Excluded (Questions) Excluded (Expired) Exc…" at bounding box center [553, 237] width 100 height 19
click at [503, 228] on select "Choose an option... Pending Applied Excluded (Questions) Excluded (Expired) Exc…" at bounding box center [553, 237] width 100 height 19
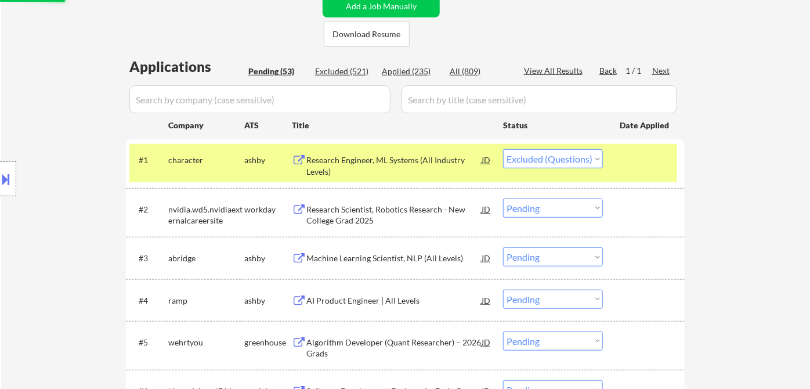
scroll to position [322, 0]
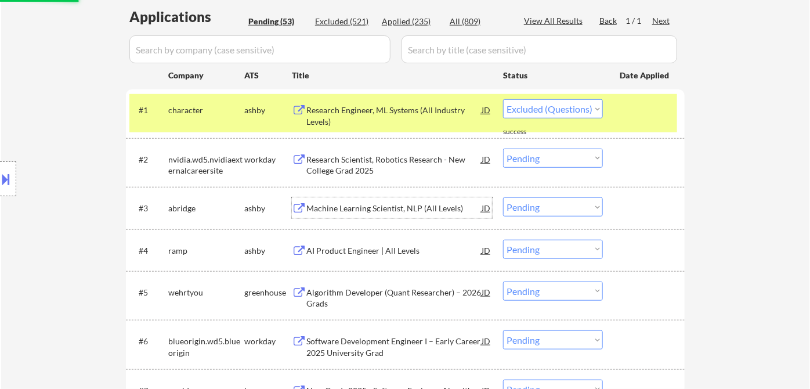
click at [383, 208] on div "Machine Learning Scientist, NLP (All Levels)" at bounding box center [393, 208] width 175 height 12
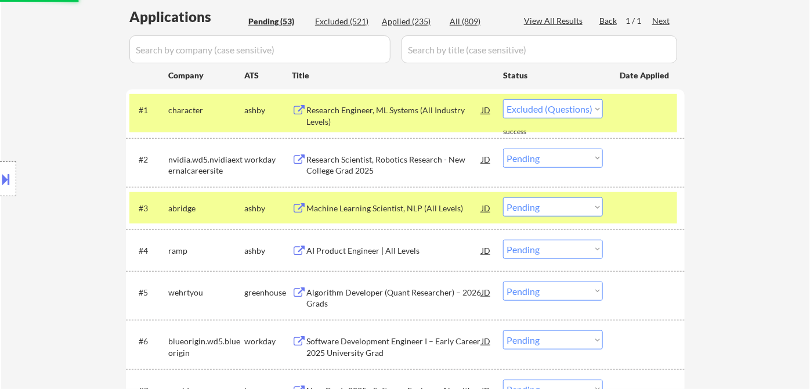
select select ""pending""
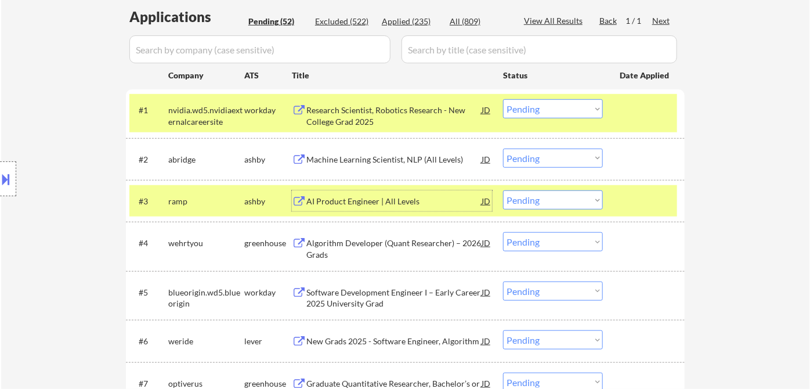
click at [553, 161] on select "Choose an option... Pending Applied Excluded (Questions) Excluded (Expired) Exc…" at bounding box center [553, 158] width 100 height 19
click at [503, 149] on select "Choose an option... Pending Applied Excluded (Questions) Excluded (Expired) Exc…" at bounding box center [553, 158] width 100 height 19
click at [390, 195] on div "AI Product Engineer | All Levels" at bounding box center [393, 201] width 175 height 12
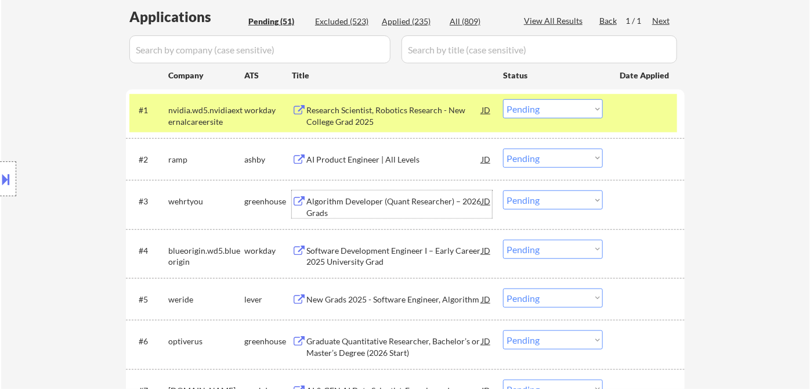
click at [545, 161] on select "Choose an option... Pending Applied Excluded (Questions) Excluded (Expired) Exc…" at bounding box center [553, 158] width 100 height 19
click at [503, 149] on select "Choose an option... Pending Applied Excluded (Questions) Excluded (Expired) Exc…" at bounding box center [553, 158] width 100 height 19
click at [398, 198] on div "Algorithm Developer (Quant Researcher) – 2026 Grads" at bounding box center [393, 206] width 175 height 23
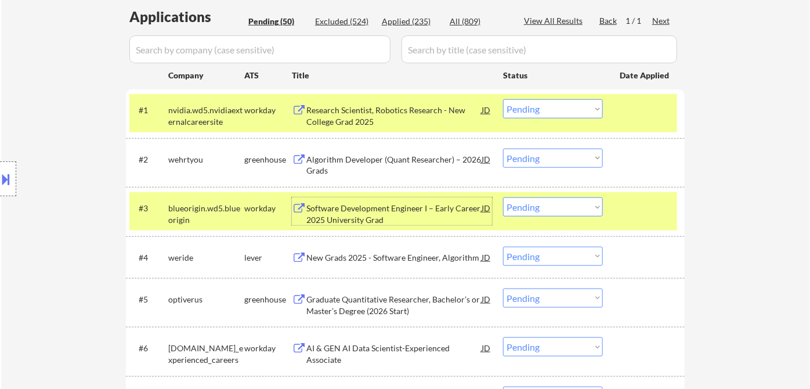
click at [547, 155] on select "Choose an option... Pending Applied Excluded (Questions) Excluded (Expired) Exc…" at bounding box center [553, 158] width 100 height 19
click at [503, 149] on select "Choose an option... Pending Applied Excluded (Questions) Excluded (Expired) Exc…" at bounding box center [553, 158] width 100 height 19
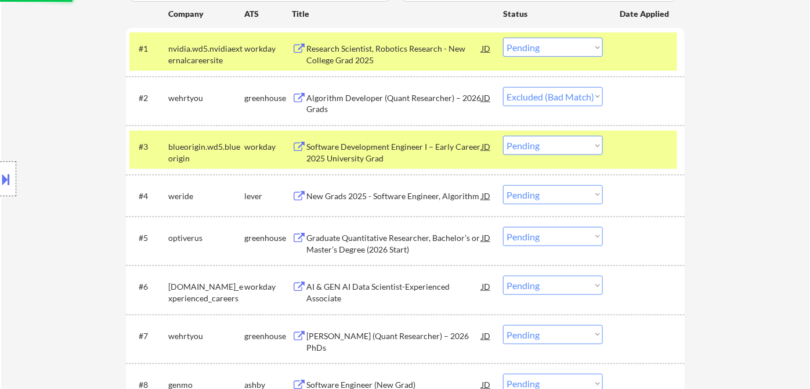
scroll to position [386, 0]
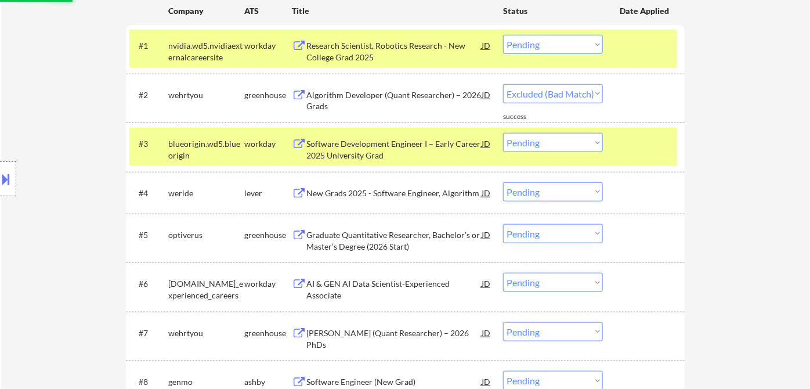
select select ""pending""
click at [423, 194] on div "New Grads 2025 - Software Engineer, Algorithm" at bounding box center [393, 193] width 175 height 12
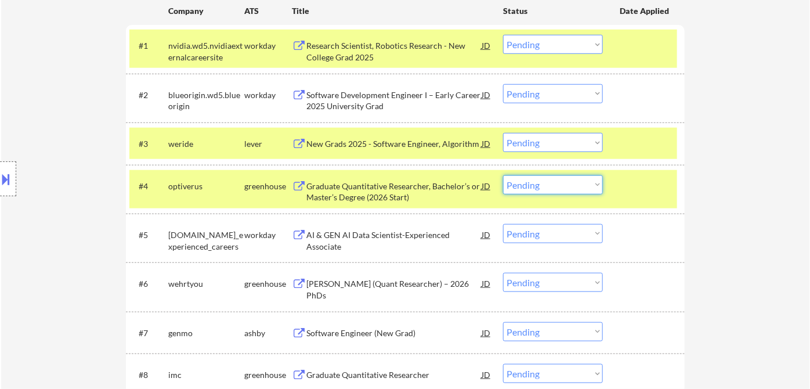
drag, startPoint x: 568, startPoint y: 185, endPoint x: 573, endPoint y: 193, distance: 9.2
click at [568, 185] on select "Choose an option... Pending Applied Excluded (Questions) Excluded (Expired) Exc…" at bounding box center [553, 184] width 100 height 19
click at [503, 175] on select "Choose an option... Pending Applied Excluded (Questions) Excluded (Expired) Exc…" at bounding box center [553, 184] width 100 height 19
click at [356, 289] on div "[PERSON_NAME] (Quant Researcher) – 2026 PhDs" at bounding box center [393, 289] width 175 height 23
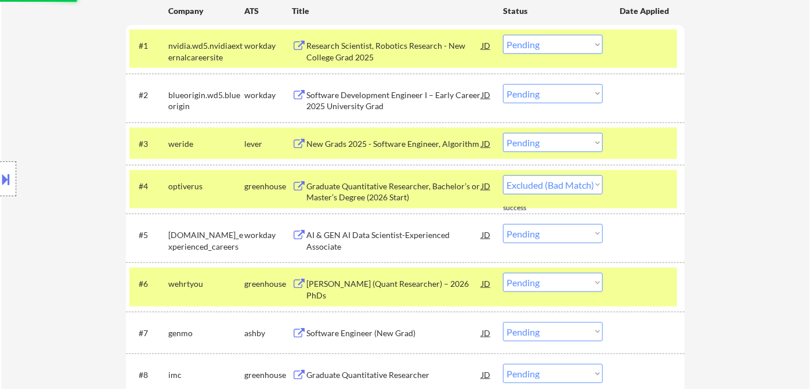
select select ""pending""
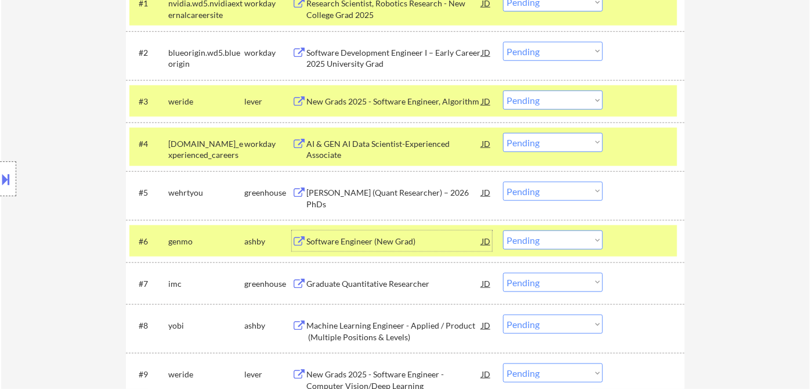
scroll to position [451, 0]
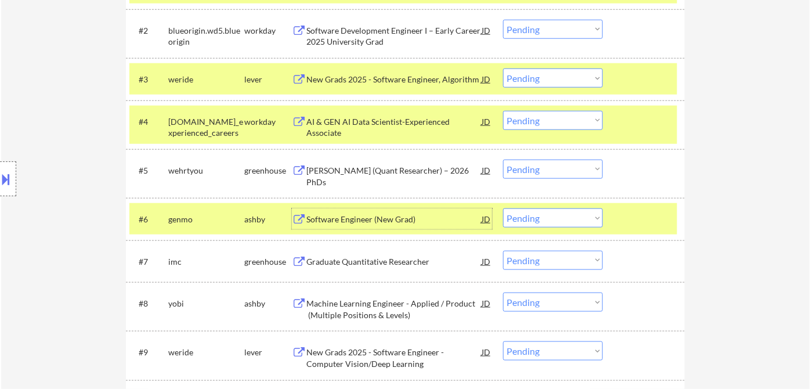
click at [554, 171] on select "Choose an option... Pending Applied Excluded (Questions) Excluded (Expired) Exc…" at bounding box center [553, 169] width 100 height 19
click at [503, 160] on select "Choose an option... Pending Applied Excluded (Questions) Excluded (Expired) Exc…" at bounding box center [553, 169] width 100 height 19
click at [360, 220] on div "Software Engineer (New Grad)" at bounding box center [393, 219] width 175 height 12
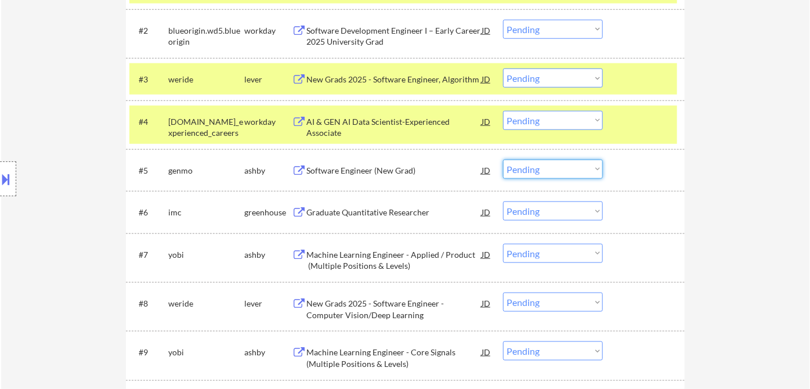
drag, startPoint x: 548, startPoint y: 172, endPoint x: 552, endPoint y: 176, distance: 6.6
click at [548, 172] on select "Choose an option... Pending Applied Excluded (Questions) Excluded (Expired) Exc…" at bounding box center [553, 169] width 100 height 19
click at [503, 160] on select "Choose an option... Pending Applied Excluded (Questions) Excluded (Expired) Exc…" at bounding box center [553, 169] width 100 height 19
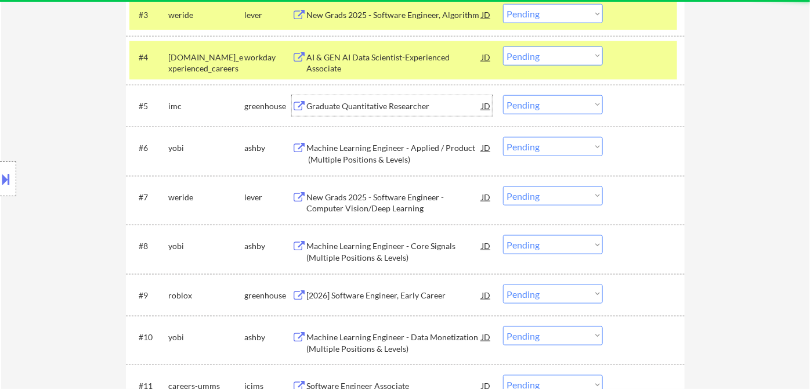
click at [383, 109] on div "Graduate Quantitative Researcher" at bounding box center [393, 106] width 175 height 12
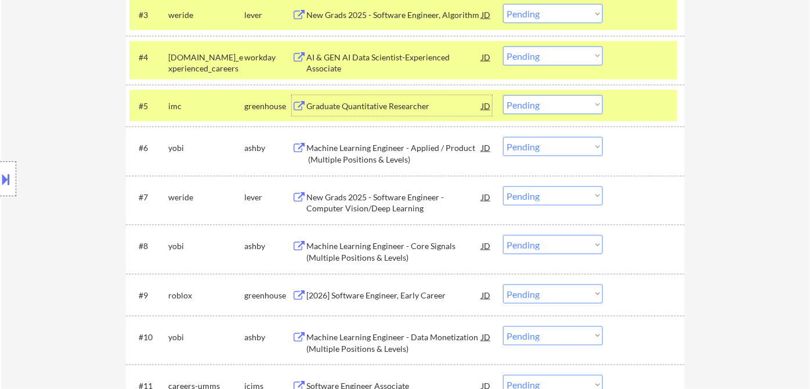
click at [573, 110] on select "Choose an option... Pending Applied Excluded (Questions) Excluded (Expired) Exc…" at bounding box center [553, 104] width 100 height 19
click at [503, 95] on select "Choose an option... Pending Applied Excluded (Questions) Excluded (Expired) Exc…" at bounding box center [553, 104] width 100 height 19
click at [371, 159] on div "Machine Learning Engineer - Applied / Product (Multiple Positions & Levels)" at bounding box center [393, 153] width 175 height 23
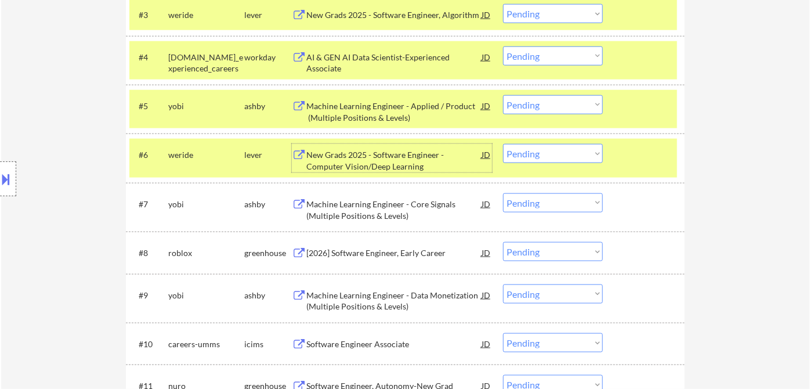
click at [438, 151] on div "New Grads 2025 - Software Engineer - Computer Vision/Deep Learning" at bounding box center [393, 160] width 175 height 23
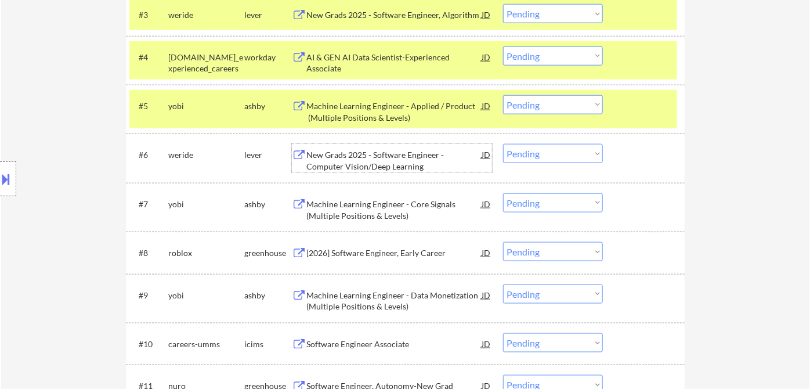
click at [402, 219] on div "Machine Learning Engineer - Core Signals (Multiple Positions & Levels)" at bounding box center [393, 209] width 175 height 23
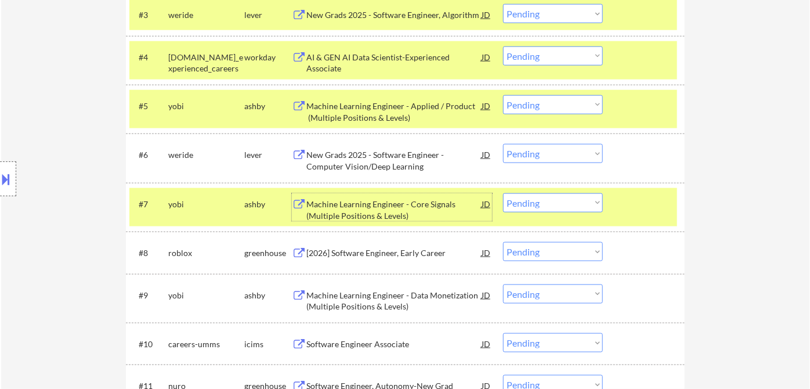
click at [564, 110] on select "Choose an option... Pending Applied Excluded (Questions) Excluded (Expired) Exc…" at bounding box center [553, 104] width 100 height 19
click at [503, 95] on select "Choose an option... Pending Applied Excluded (Questions) Excluded (Expired) Exc…" at bounding box center [553, 104] width 100 height 19
select select ""pending""
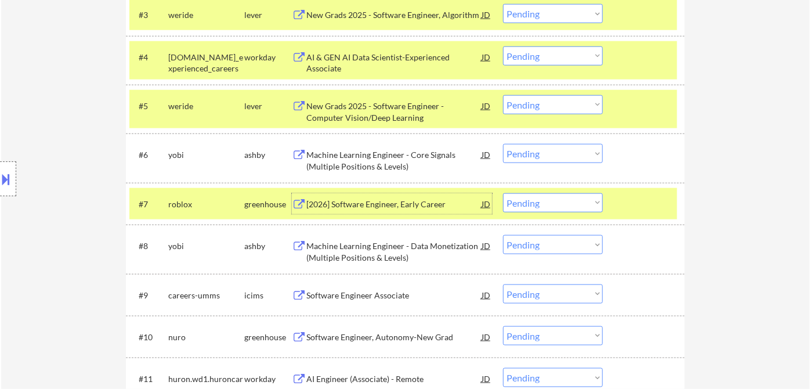
click at [404, 206] on div "[2026] Software Engineer, Early Career" at bounding box center [393, 204] width 175 height 12
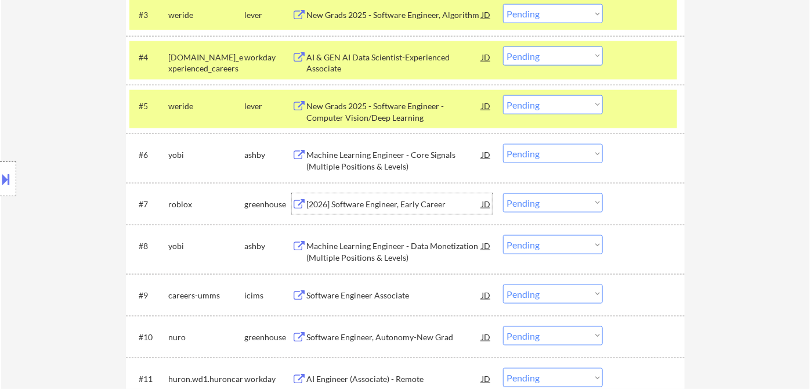
click at [546, 205] on select "Choose an option... Pending Applied Excluded (Questions) Excluded (Expired) Exc…" at bounding box center [553, 202] width 100 height 19
click at [503, 193] on select "Choose an option... Pending Applied Excluded (Questions) Excluded (Expired) Exc…" at bounding box center [553, 202] width 100 height 19
click at [408, 251] on div "Machine Learning Engineer - Data Monetization (Multiple Positions & Levels)" at bounding box center [393, 251] width 175 height 23
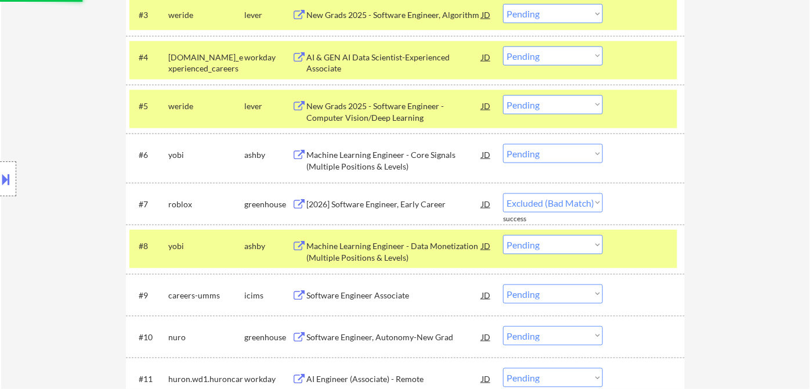
select select ""pending""
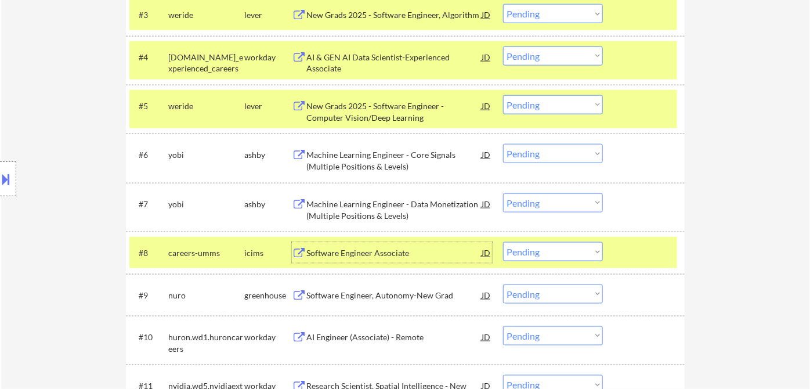
click at [528, 156] on select "Choose an option... Pending Applied Excluded (Questions) Excluded (Expired) Exc…" at bounding box center [553, 153] width 100 height 19
click at [503, 144] on select "Choose an option... Pending Applied Excluded (Questions) Excluded (Expired) Exc…" at bounding box center [553, 153] width 100 height 19
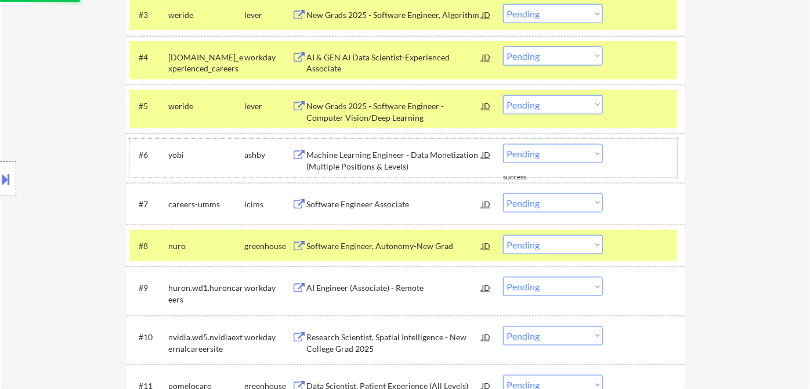
click at [552, 164] on div "#6 yobi [PERSON_NAME] Machine Learning Engineer - Data Monetization (Multiple P…" at bounding box center [403, 158] width 548 height 38
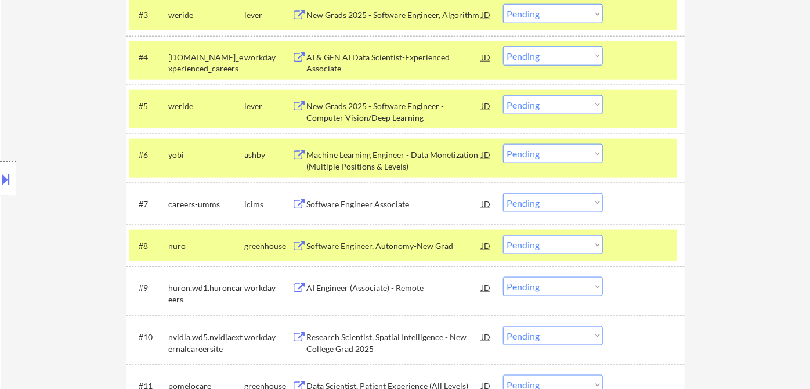
click at [567, 159] on select "Choose an option... Pending Applied Excluded (Questions) Excluded (Expired) Exc…" at bounding box center [553, 153] width 100 height 19
click at [503, 144] on select "Choose an option... Pending Applied Excluded (Questions) Excluded (Expired) Exc…" at bounding box center [553, 153] width 100 height 19
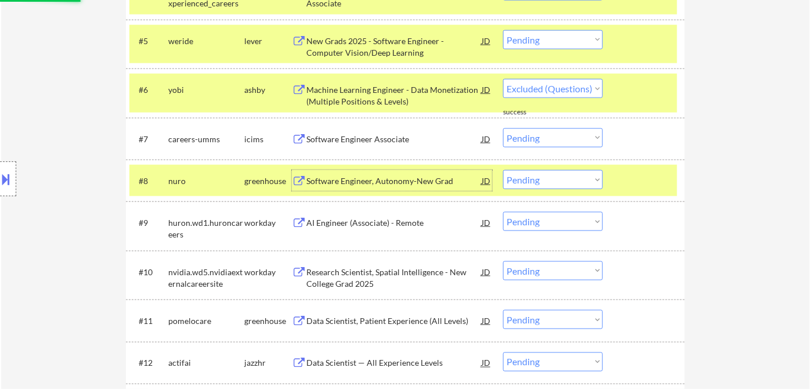
click at [408, 186] on div "Software Engineer, Autonomy-New Grad" at bounding box center [393, 181] width 175 height 12
select select ""pending""
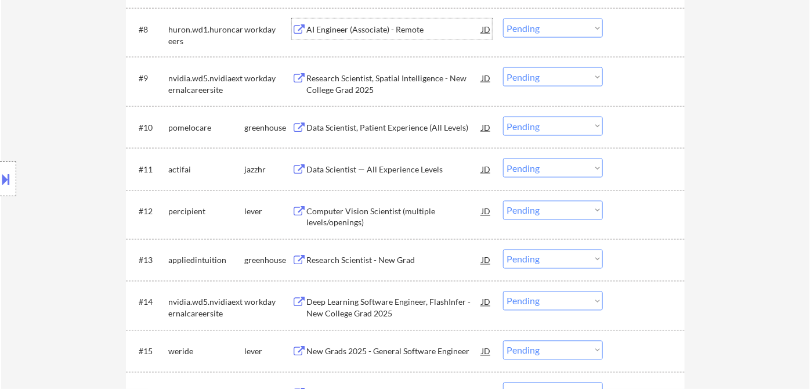
scroll to position [838, 0]
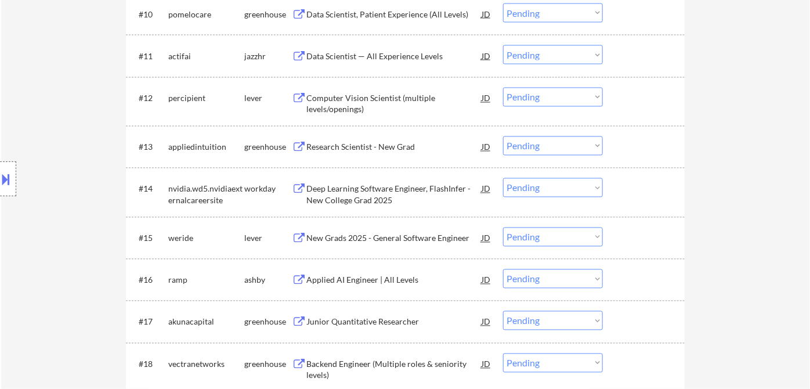
click at [61, 121] on div "Location Inclusions: country:[GEOGRAPHIC_DATA]" at bounding box center [104, 178] width 208 height 215
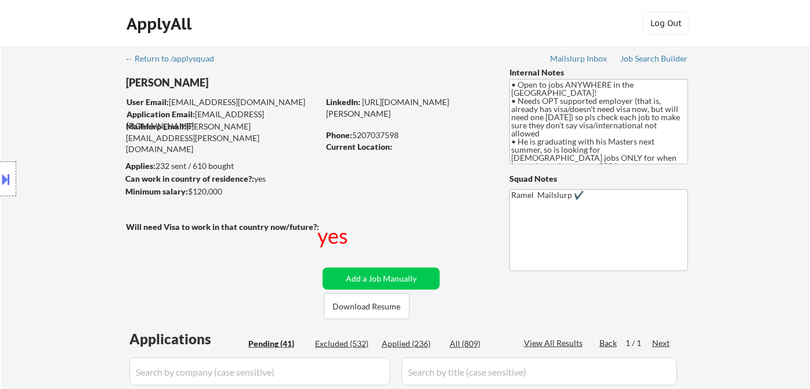
scroll to position [16, 0]
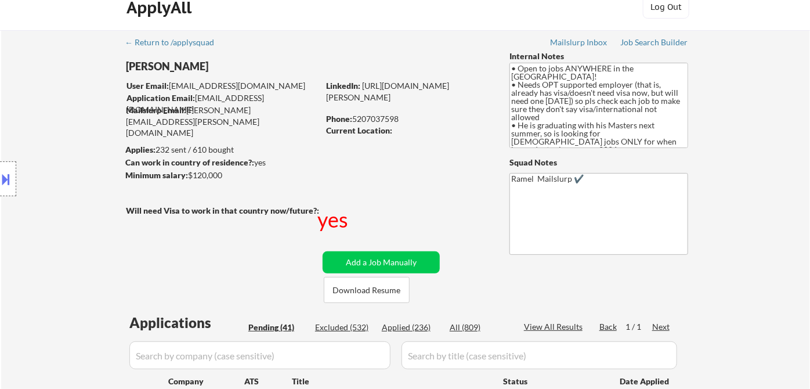
click at [393, 120] on div "Phone: [PHONE_NUMBER]" at bounding box center [408, 119] width 164 height 12
click at [392, 120] on div "Phone: [PHONE_NUMBER]" at bounding box center [408, 119] width 164 height 12
copy div "5207037598"
select select ""pending""
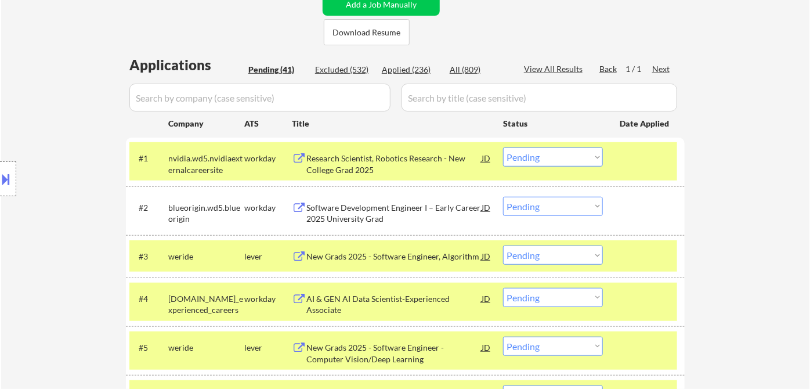
scroll to position [559, 0]
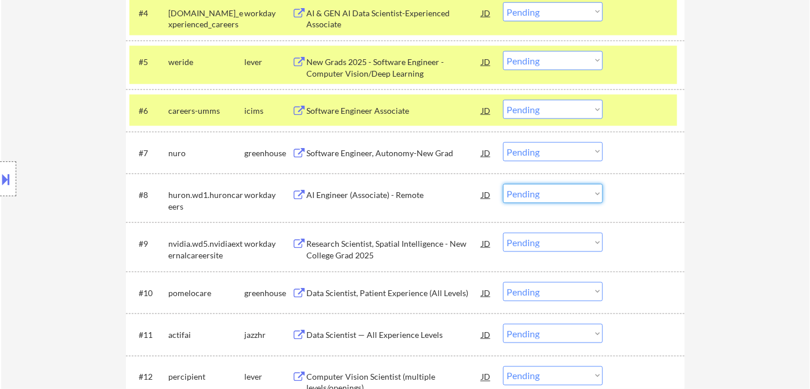
click at [517, 197] on select "Choose an option... Pending Applied Excluded (Questions) Excluded (Expired) Exc…" at bounding box center [553, 193] width 100 height 19
click at [503, 184] on select "Choose an option... Pending Applied Excluded (Questions) Excluded (Expired) Exc…" at bounding box center [553, 193] width 100 height 19
select select ""pending""
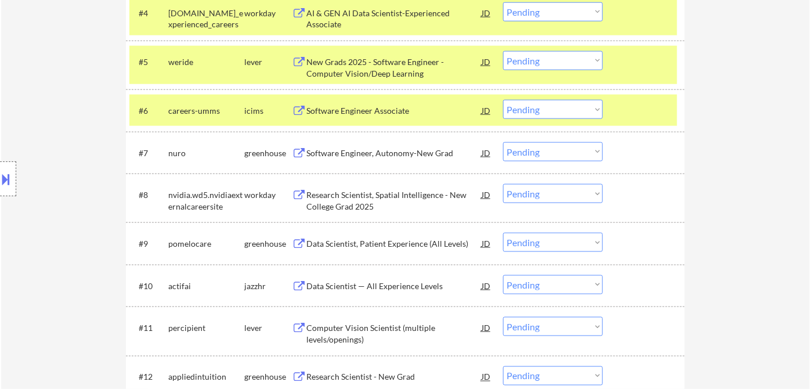
click at [381, 289] on div "Data Scientist — All Experience Levels" at bounding box center [393, 286] width 175 height 12
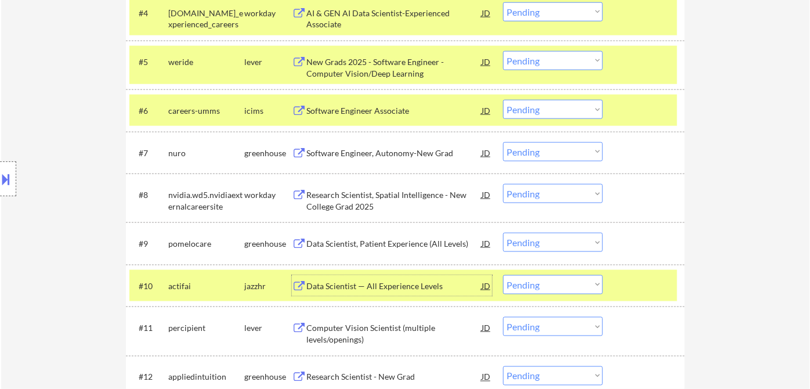
click at [540, 289] on select "Choose an option... Pending Applied Excluded (Questions) Excluded (Expired) Exc…" at bounding box center [553, 284] width 100 height 19
click at [503, 275] on select "Choose an option... Pending Applied Excluded (Questions) Excluded (Expired) Exc…" at bounding box center [553, 284] width 100 height 19
click at [400, 242] on div "Data Scientist, Patient Experience (All Levels)" at bounding box center [393, 244] width 175 height 12
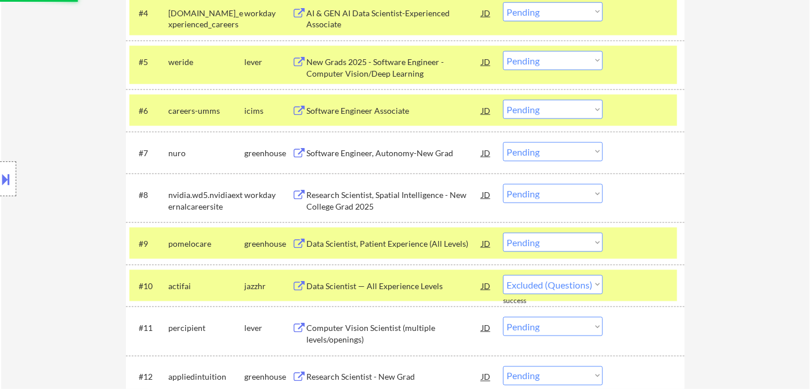
select select ""pending""
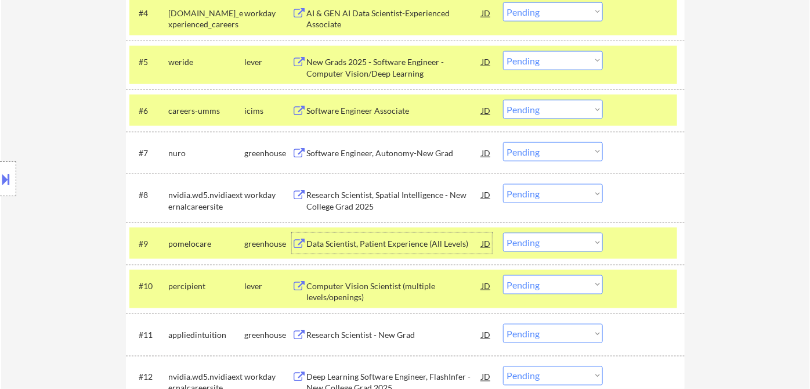
drag, startPoint x: 552, startPoint y: 245, endPoint x: 553, endPoint y: 252, distance: 7.1
click at [552, 245] on select "Choose an option... Pending Applied Excluded (Questions) Excluded (Expired) Exc…" at bounding box center [553, 242] width 100 height 19
click at [503, 233] on select "Choose an option... Pending Applied Excluded (Questions) Excluded (Expired) Exc…" at bounding box center [553, 242] width 100 height 19
click at [415, 292] on div "Computer Vision Scientist (multiple levels/openings)" at bounding box center [393, 291] width 175 height 23
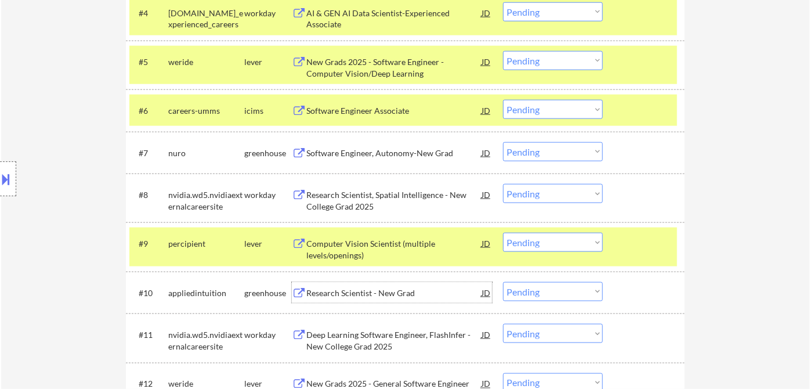
click at [552, 157] on select "Choose an option... Pending Applied Excluded (Questions) Excluded (Expired) Exc…" at bounding box center [553, 151] width 100 height 19
drag, startPoint x: 567, startPoint y: 246, endPoint x: 589, endPoint y: 261, distance: 26.7
click at [567, 246] on select "Choose an option... Pending Applied Excluded (Questions) Excluded (Expired) Exc…" at bounding box center [553, 242] width 100 height 19
click at [503, 233] on select "Choose an option... Pending Applied Excluded (Questions) Excluded (Expired) Exc…" at bounding box center [553, 242] width 100 height 19
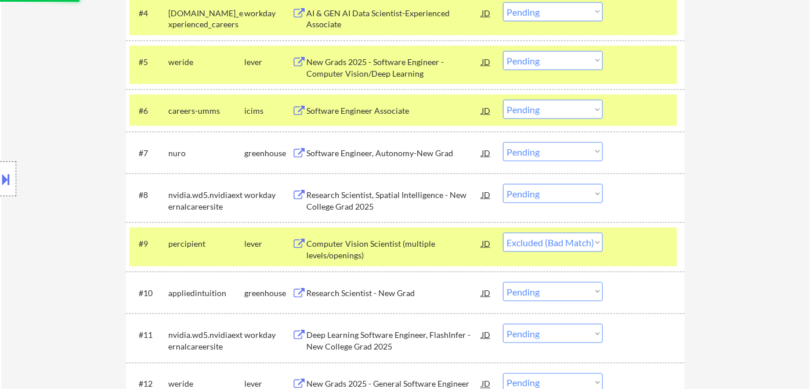
click at [422, 300] on div "Research Scientist - New Grad" at bounding box center [393, 292] width 175 height 21
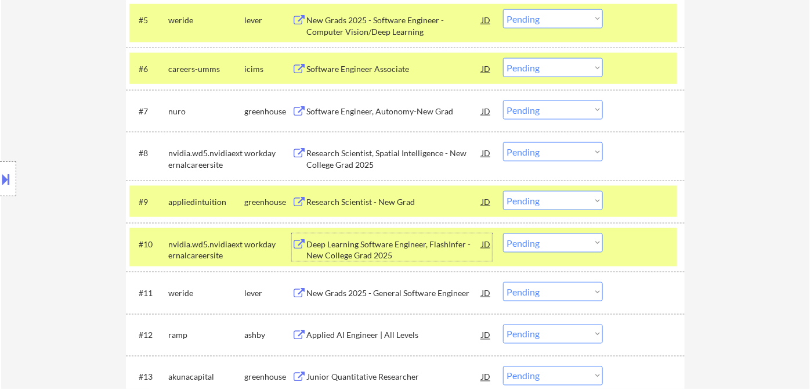
scroll to position [624, 0]
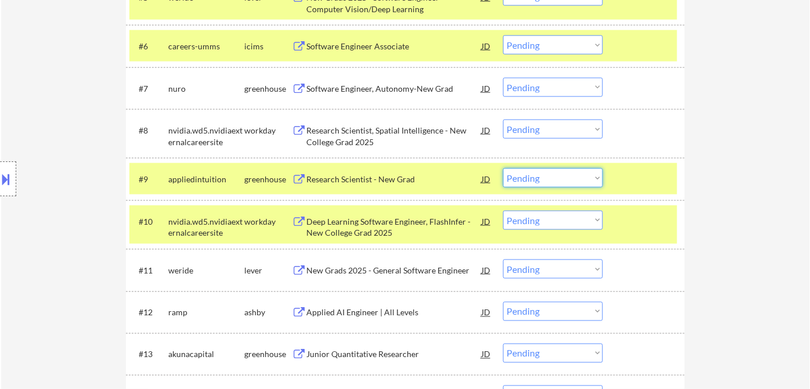
click at [563, 184] on select "Choose an option... Pending Applied Excluded (Questions) Excluded (Expired) Exc…" at bounding box center [553, 177] width 100 height 19
click at [503, 168] on select "Choose an option... Pending Applied Excluded (Questions) Excluded (Expired) Exc…" at bounding box center [553, 177] width 100 height 19
click at [383, 273] on div "New Grads 2025 - General Software Engineer" at bounding box center [393, 271] width 175 height 12
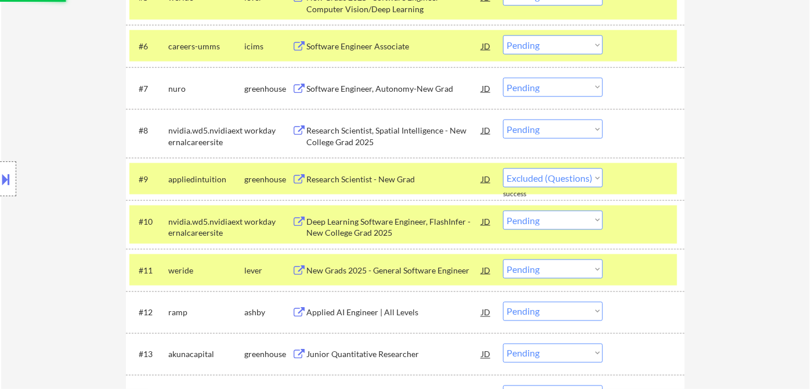
select select ""pending""
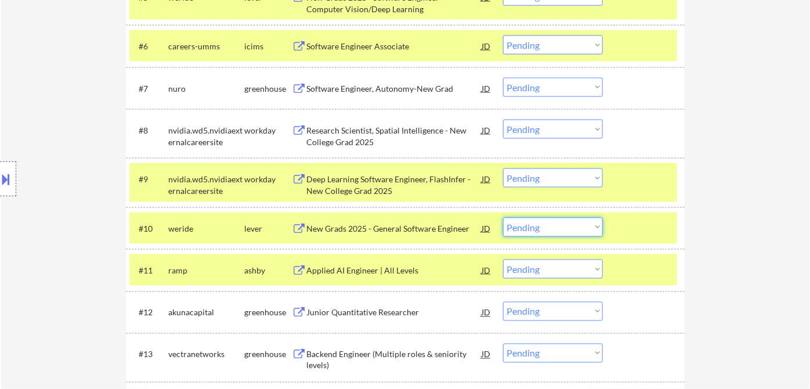
click at [566, 228] on select "Choose an option... Pending Applied Excluded (Questions) Excluded (Expired) Exc…" at bounding box center [553, 227] width 100 height 19
click at [503, 218] on select "Choose an option... Pending Applied Excluded (Questions) Excluded (Expired) Exc…" at bounding box center [553, 227] width 100 height 19
click at [393, 272] on div "Applied AI Engineer | All Levels" at bounding box center [393, 271] width 175 height 12
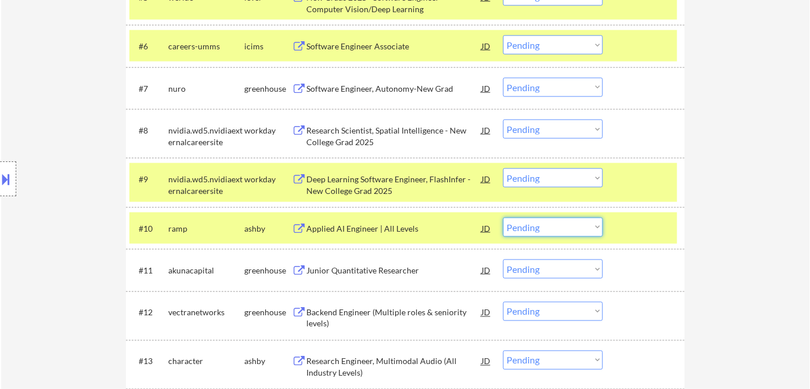
click at [556, 224] on select "Choose an option... Pending Applied Excluded (Questions) Excluded (Expired) Exc…" at bounding box center [553, 227] width 100 height 19
click at [503, 218] on select "Choose an option... Pending Applied Excluded (Questions) Excluded (Expired) Exc…" at bounding box center [553, 227] width 100 height 19
click at [352, 274] on div "Junior Quantitative Researcher" at bounding box center [393, 271] width 175 height 12
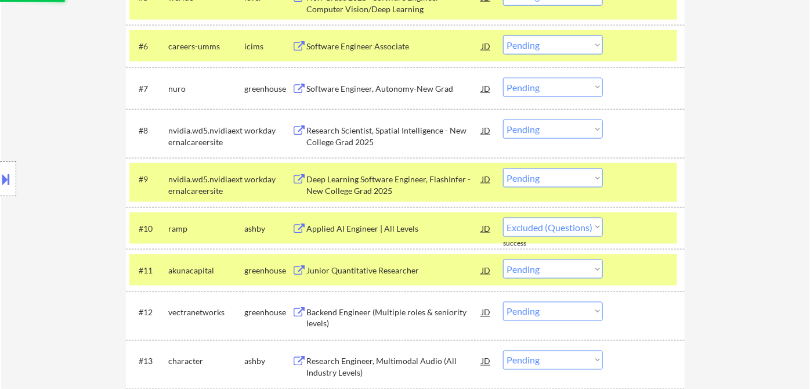
select select ""pending""
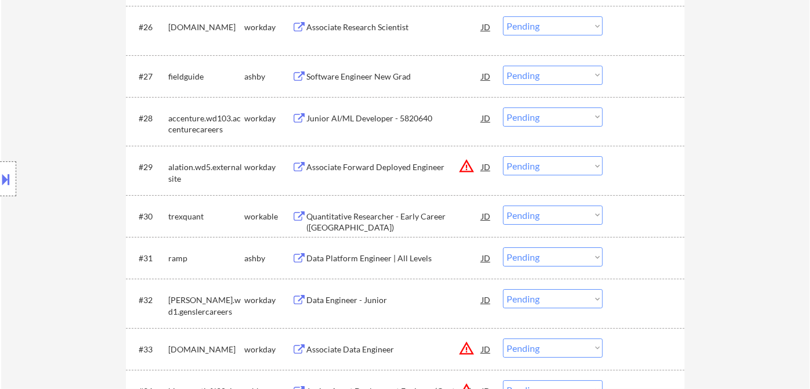
scroll to position [1655, 0]
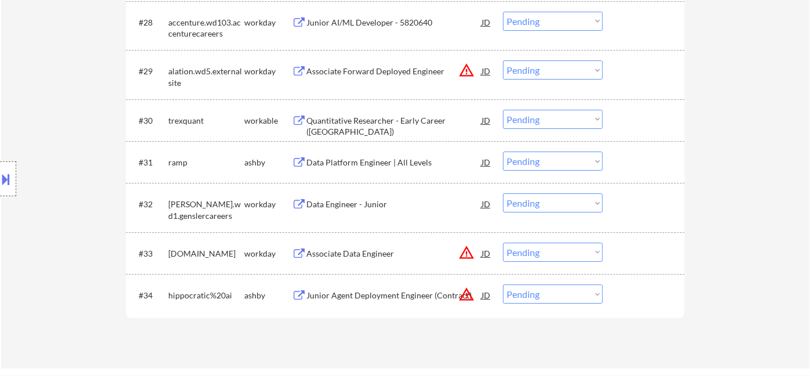
click at [383, 294] on div "Junior Agent Deployment Engineer (Contract)" at bounding box center [393, 295] width 175 height 12
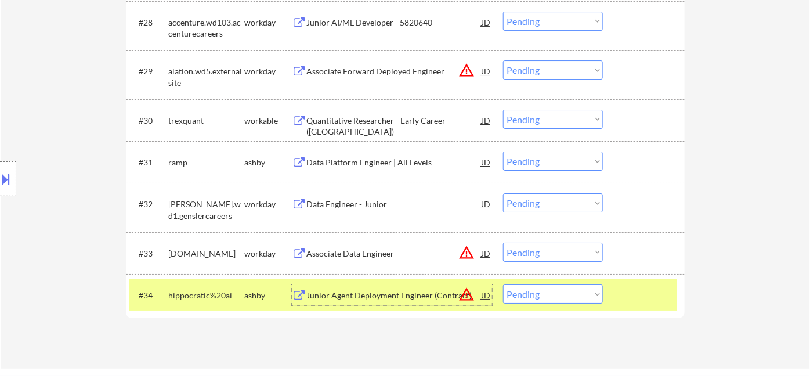
drag, startPoint x: 548, startPoint y: 291, endPoint x: 557, endPoint y: 305, distance: 17.2
click at [548, 291] on select "Choose an option... Pending Applied Excluded (Questions) Excluded (Expired) Exc…" at bounding box center [553, 293] width 100 height 19
select select ""excluded__bad_match_""
click at [503, 284] on select "Choose an option... Pending Applied Excluded (Questions) Excluded (Expired) Exc…" at bounding box center [553, 293] width 100 height 19
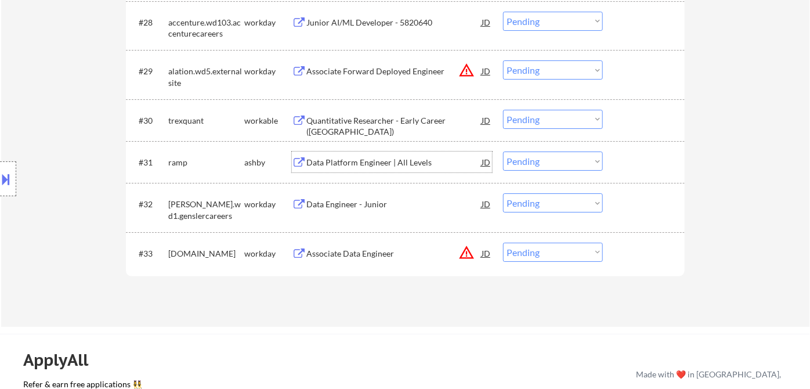
click at [363, 165] on div "Data Platform Engineer | All Levels" at bounding box center [393, 163] width 175 height 12
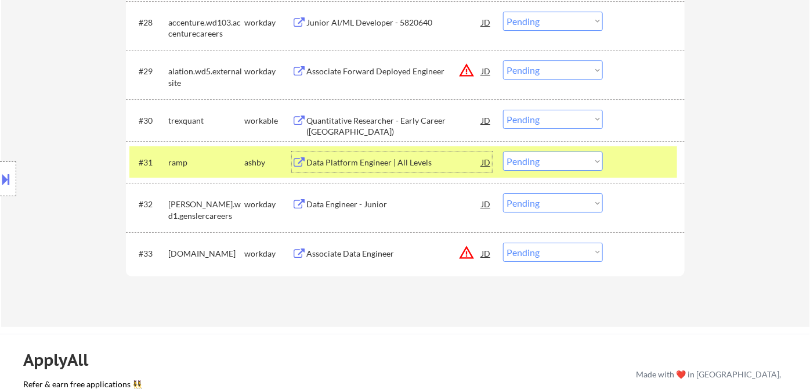
click at [544, 160] on select "Choose an option... Pending Applied Excluded (Questions) Excluded (Expired) Exc…" at bounding box center [553, 160] width 100 height 19
click at [503, 151] on select "Choose an option... Pending Applied Excluded (Questions) Excluded (Expired) Exc…" at bounding box center [553, 160] width 100 height 19
click at [362, 123] on div "Quantitative Researcher - Early Career ([GEOGRAPHIC_DATA])" at bounding box center [393, 126] width 175 height 23
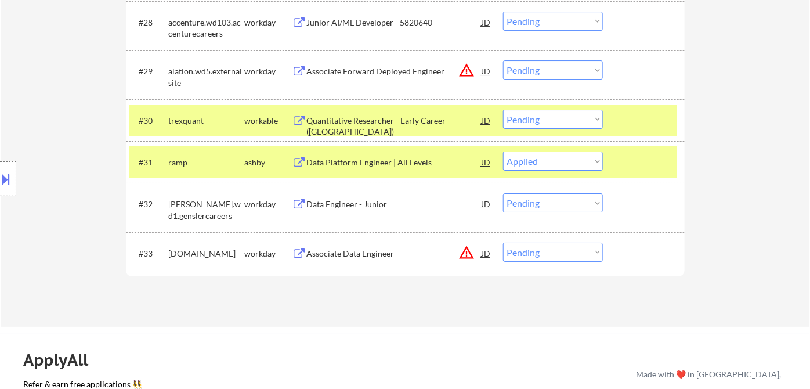
select select ""pending""
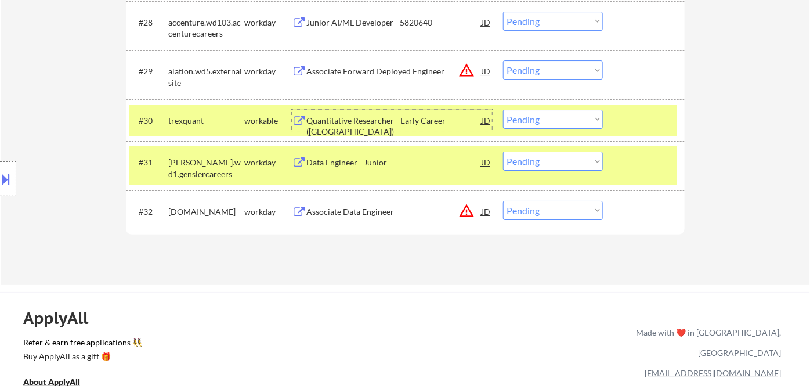
click at [578, 121] on select "Choose an option... Pending Applied Excluded (Questions) Excluded (Expired) Exc…" at bounding box center [553, 119] width 100 height 19
click at [394, 293] on div "ApplyAll Refer & earn free applications 👯‍♀️ Buy ApplyAll as a gift 🎁 About App…" at bounding box center [405, 382] width 810 height 180
click at [540, 122] on select "Choose an option... Pending Applied Excluded (Questions) Excluded (Expired) Exc…" at bounding box center [553, 119] width 100 height 19
click at [503, 110] on select "Choose an option... Pending Applied Excluded (Questions) Excluded (Expired) Exc…" at bounding box center [553, 119] width 100 height 19
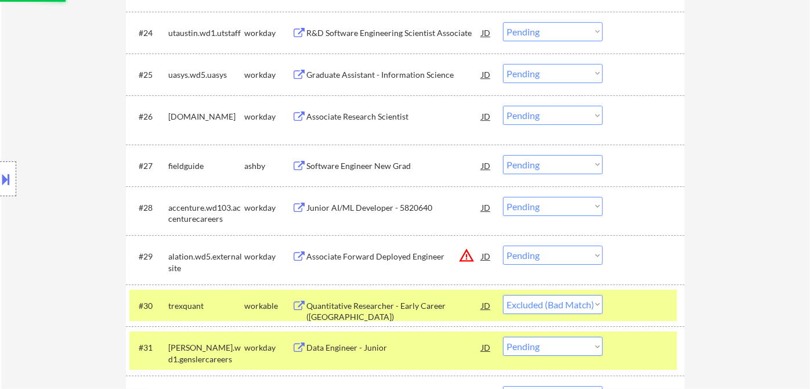
scroll to position [1462, 0]
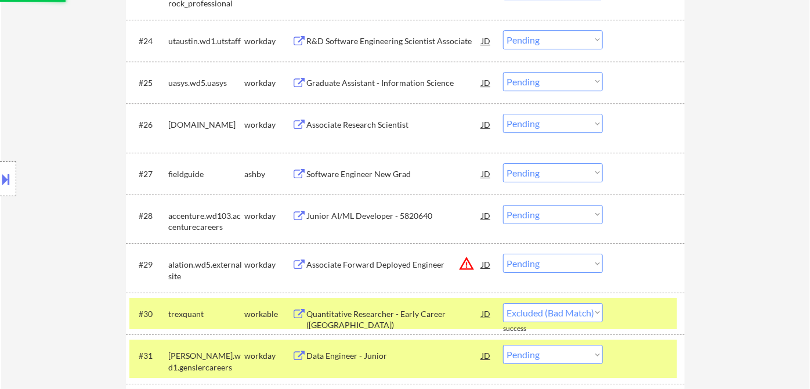
select select ""pending""
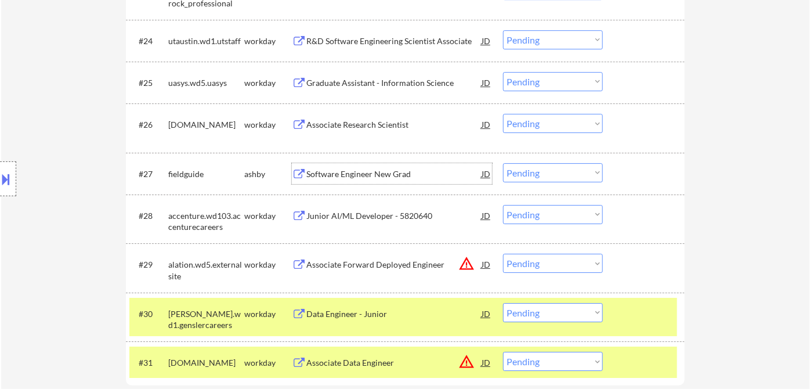
click at [330, 173] on div "Software Engineer New Grad" at bounding box center [393, 174] width 175 height 12
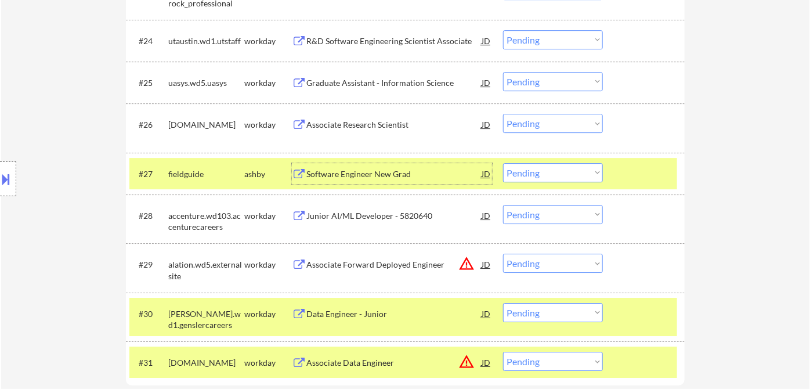
click at [527, 168] on select "Choose an option... Pending Applied Excluded (Questions) Excluded (Expired) Exc…" at bounding box center [553, 172] width 100 height 19
click at [503, 163] on select "Choose an option... Pending Applied Excluded (Questions) Excluded (Expired) Exc…" at bounding box center [553, 172] width 100 height 19
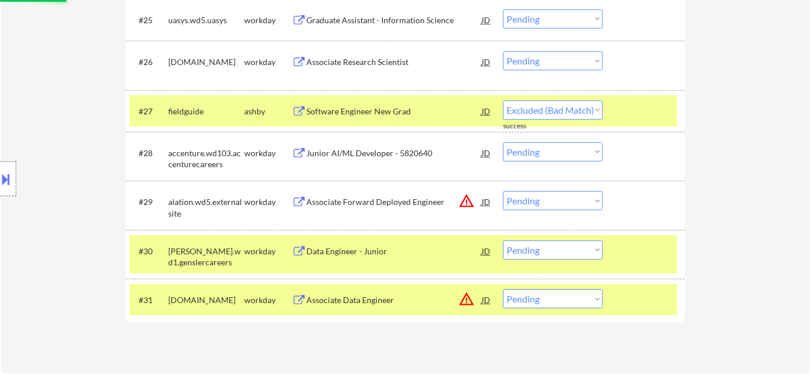
scroll to position [1526, 0]
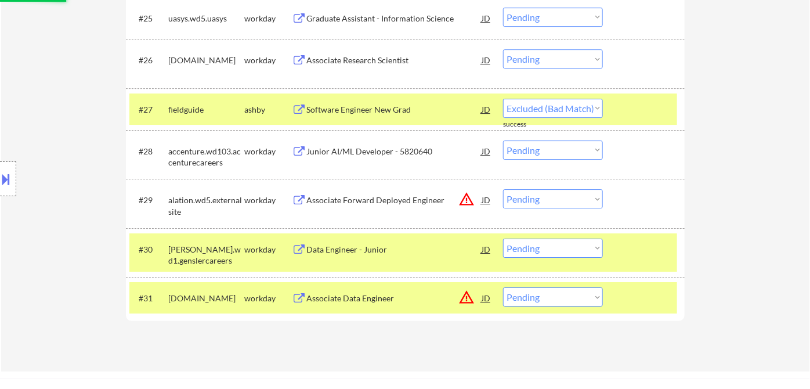
select select ""pending""
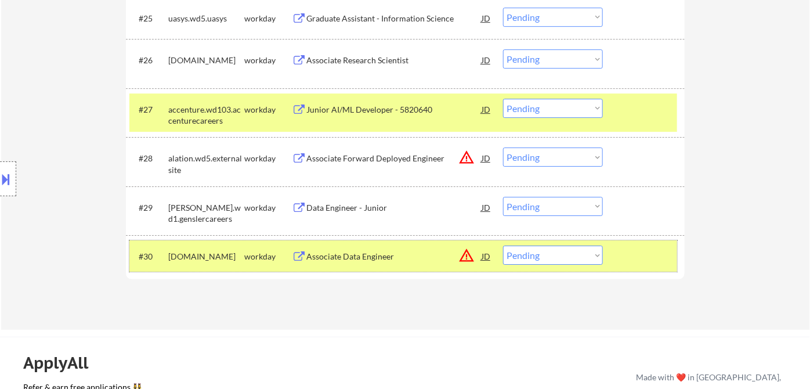
click at [383, 267] on div "#30 [DOMAIN_NAME] workday Associate Data Engineer JD warning_amber Choose an op…" at bounding box center [403, 255] width 548 height 31
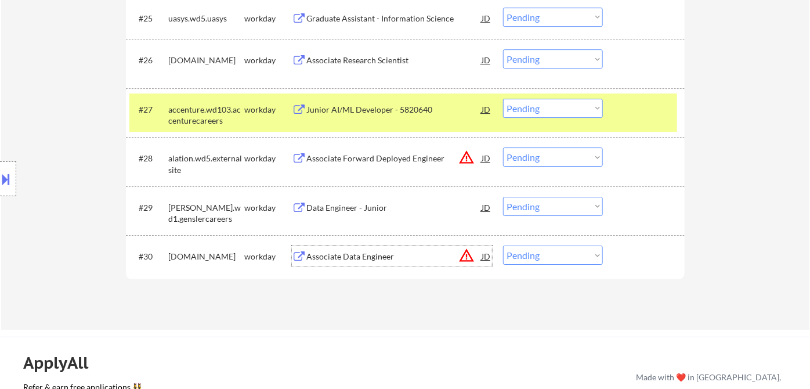
click at [371, 256] on div "Associate Data Engineer" at bounding box center [393, 257] width 175 height 12
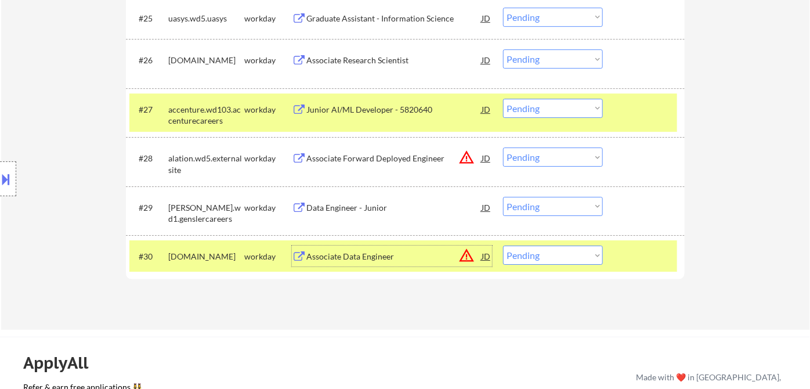
click at [539, 258] on select "Choose an option... Pending Applied Excluded (Questions) Excluded (Expired) Exc…" at bounding box center [553, 254] width 100 height 19
select select ""excluded__expired_""
click at [503, 245] on select "Choose an option... Pending Applied Excluded (Questions) Excluded (Expired) Exc…" at bounding box center [553, 254] width 100 height 19
click at [343, 204] on div "Data Engineer - Junior" at bounding box center [393, 208] width 175 height 12
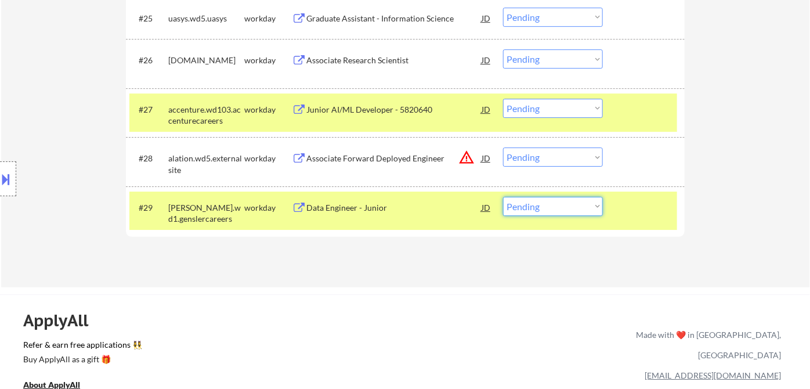
click at [555, 209] on select "Choose an option... Pending Applied Excluded (Questions) Excluded (Expired) Exc…" at bounding box center [553, 206] width 100 height 19
select select ""excluded__expired_""
click at [503, 197] on select "Choose an option... Pending Applied Excluded (Questions) Excluded (Expired) Exc…" at bounding box center [553, 206] width 100 height 19
click at [401, 153] on div "Associate Forward Deployed Engineer" at bounding box center [393, 159] width 175 height 12
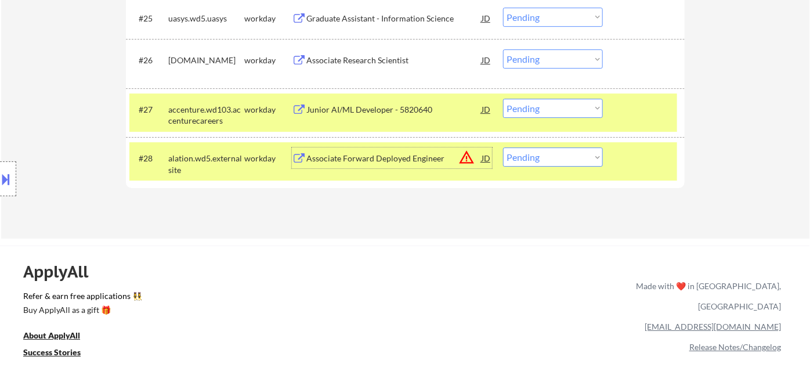
drag, startPoint x: 556, startPoint y: 158, endPoint x: 563, endPoint y: 164, distance: 9.4
click at [556, 158] on select "Choose an option... Pending Applied Excluded (Questions) Excluded (Expired) Exc…" at bounding box center [553, 156] width 100 height 19
select select ""excluded__bad_match_""
click at [503, 147] on select "Choose an option... Pending Applied Excluded (Questions) Excluded (Expired) Exc…" at bounding box center [553, 156] width 100 height 19
click at [378, 108] on div "Junior AI/ML Developer - 5820640" at bounding box center [393, 110] width 175 height 12
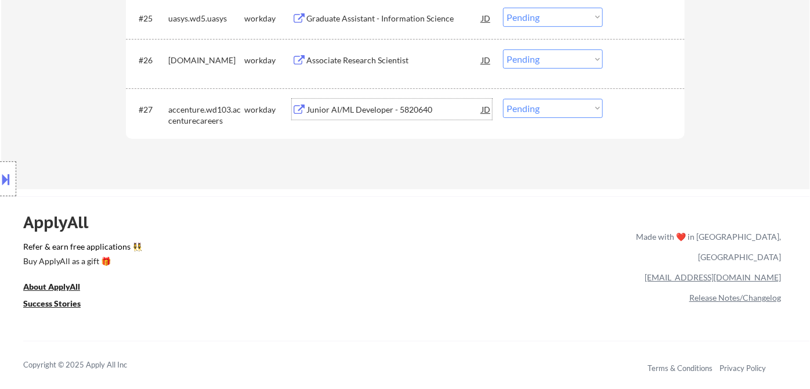
click at [526, 109] on select "Choose an option... Pending Applied Excluded (Questions) Excluded (Expired) Exc…" at bounding box center [553, 108] width 100 height 19
select select ""excluded__bad_match_""
click at [503, 99] on select "Choose an option... Pending Applied Excluded (Questions) Excluded (Expired) Exc…" at bounding box center [553, 108] width 100 height 19
click at [362, 61] on div "Associate Research Scientist" at bounding box center [393, 61] width 175 height 12
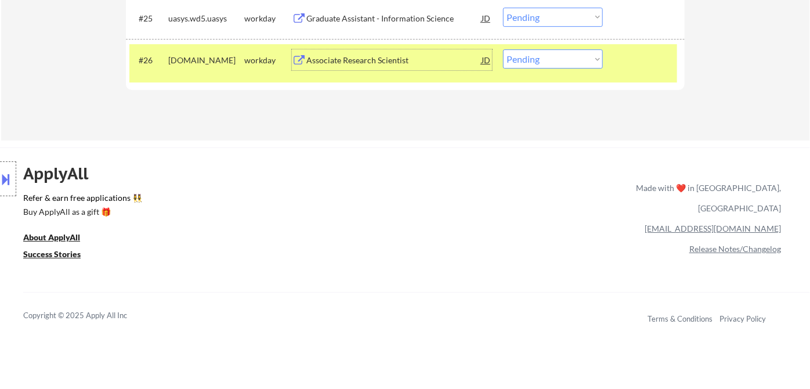
click at [536, 62] on select "Choose an option... Pending Applied Excluded (Questions) Excluded (Expired) Exc…" at bounding box center [553, 58] width 100 height 19
select select ""excluded__salary_""
click at [503, 49] on select "Choose an option... Pending Applied Excluded (Questions) Excluded (Expired) Exc…" at bounding box center [553, 58] width 100 height 19
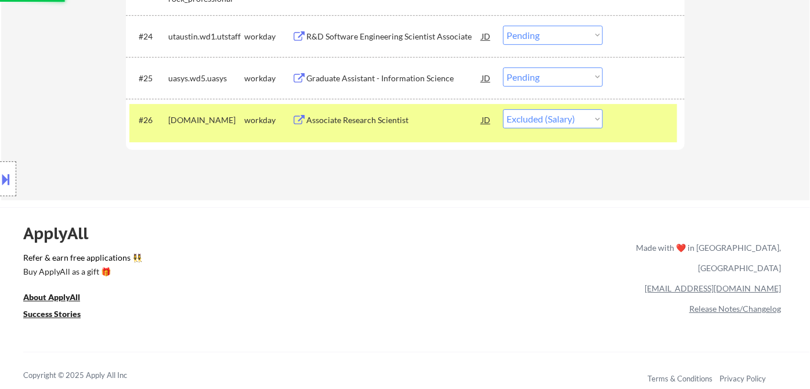
scroll to position [1397, 0]
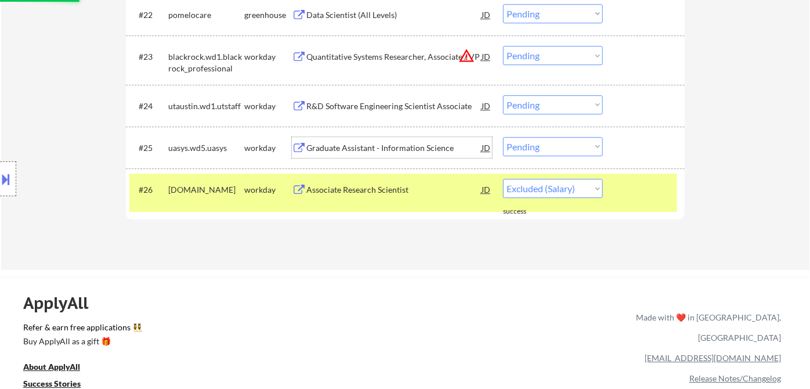
click at [394, 150] on div "Graduate Assistant - Information Science" at bounding box center [393, 148] width 175 height 12
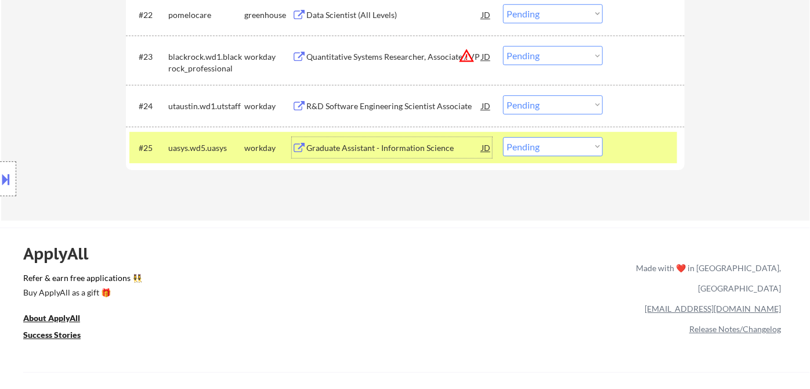
click at [584, 145] on select "Choose an option... Pending Applied Excluded (Questions) Excluded (Expired) Exc…" at bounding box center [553, 146] width 100 height 19
select select ""excluded__salary_""
click at [503, 137] on select "Choose an option... Pending Applied Excluded (Questions) Excluded (Expired) Exc…" at bounding box center [553, 146] width 100 height 19
click at [396, 107] on div "R&D Software Engineering Scientist Associate" at bounding box center [393, 106] width 175 height 12
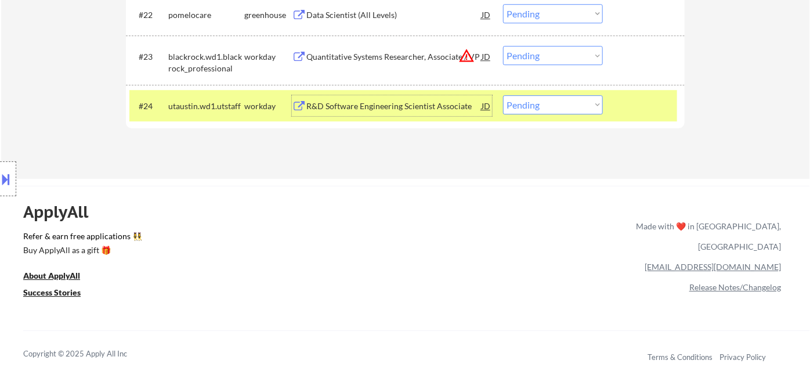
click at [540, 111] on select "Choose an option... Pending Applied Excluded (Questions) Excluded (Expired) Exc…" at bounding box center [553, 104] width 100 height 19
select select ""excluded__expired_""
click at [503, 95] on select "Choose an option... Pending Applied Excluded (Questions) Excluded (Expired) Exc…" at bounding box center [553, 104] width 100 height 19
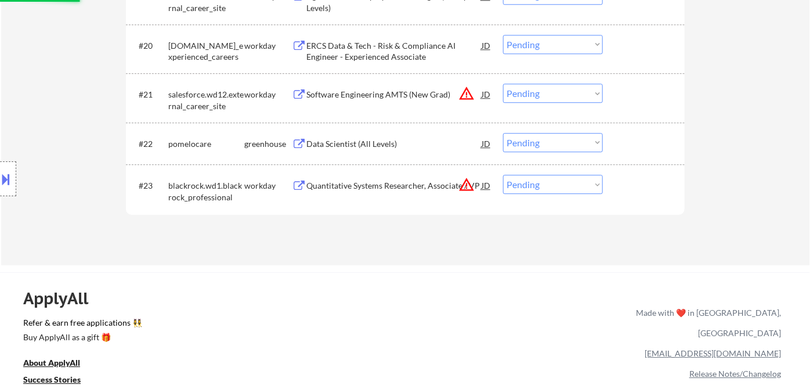
click at [370, 184] on div "Quantitative Systems Researcher, Associate / VP" at bounding box center [393, 186] width 175 height 12
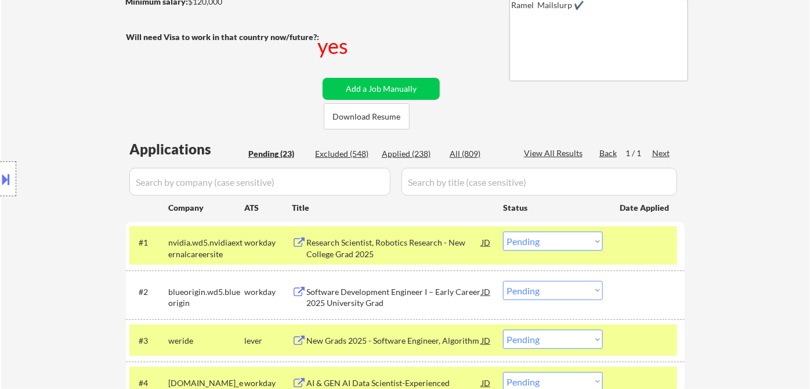
scroll to position [44, 0]
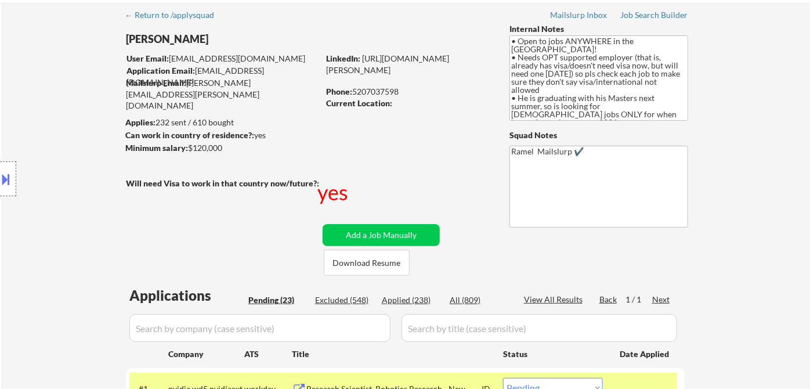
click at [380, 90] on div "Phone: [PHONE_NUMBER]" at bounding box center [408, 92] width 164 height 12
copy div "5207037598"
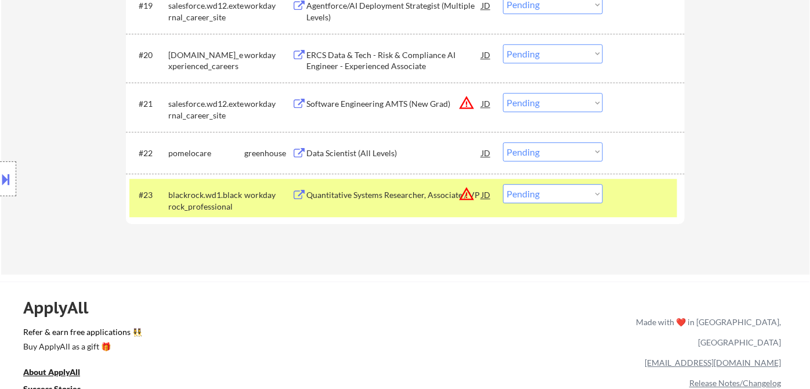
click at [545, 193] on select "Choose an option... Pending Applied Excluded (Questions) Excluded (Expired) Exc…" at bounding box center [553, 193] width 100 height 19
select select ""applied""
click at [503, 184] on select "Choose an option... Pending Applied Excluded (Questions) Excluded (Expired) Exc…" at bounding box center [553, 193] width 100 height 19
click at [365, 151] on div "Data Scientist (All Levels)" at bounding box center [393, 153] width 175 height 12
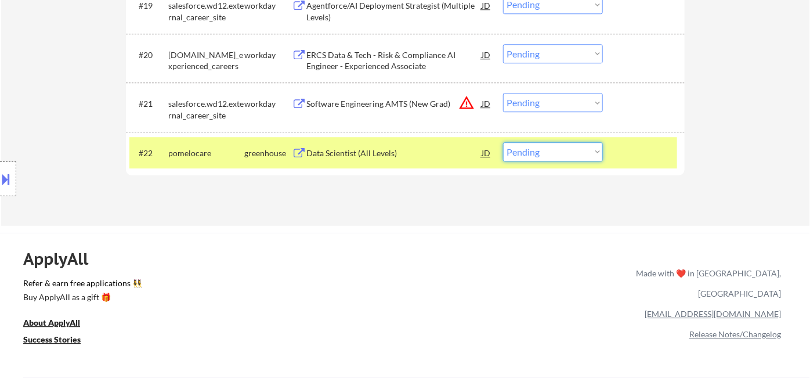
drag, startPoint x: 550, startPoint y: 156, endPoint x: 556, endPoint y: 159, distance: 7.0
click at [550, 156] on select "Choose an option... Pending Applied Excluded (Questions) Excluded (Expired) Exc…" at bounding box center [553, 151] width 100 height 19
select select ""excluded__bad_match_""
click at [503, 142] on select "Choose an option... Pending Applied Excluded (Questions) Excluded (Expired) Exc…" at bounding box center [553, 151] width 100 height 19
click at [389, 104] on div "Software Engineering AMTS (New Grad)" at bounding box center [393, 104] width 175 height 12
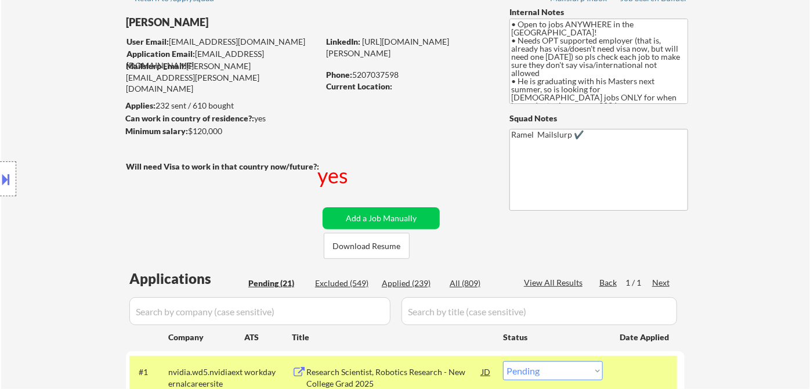
scroll to position [0, 0]
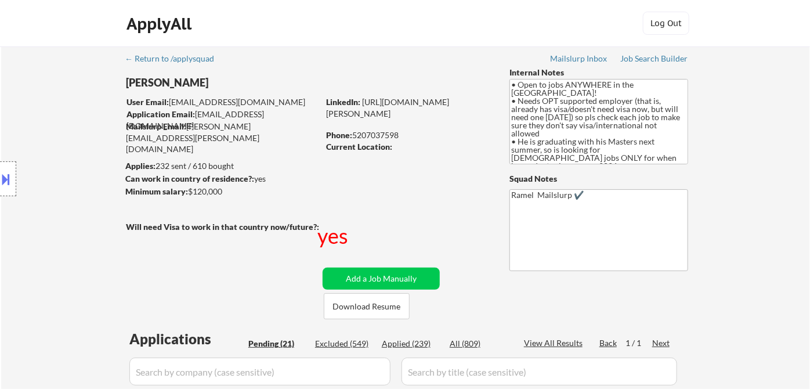
click at [389, 133] on div "Phone: [PHONE_NUMBER]" at bounding box center [408, 135] width 164 height 12
copy div "5207037598"
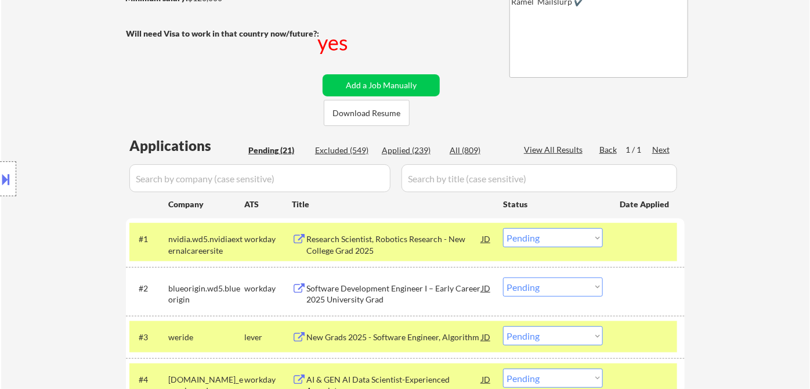
scroll to position [1070, 0]
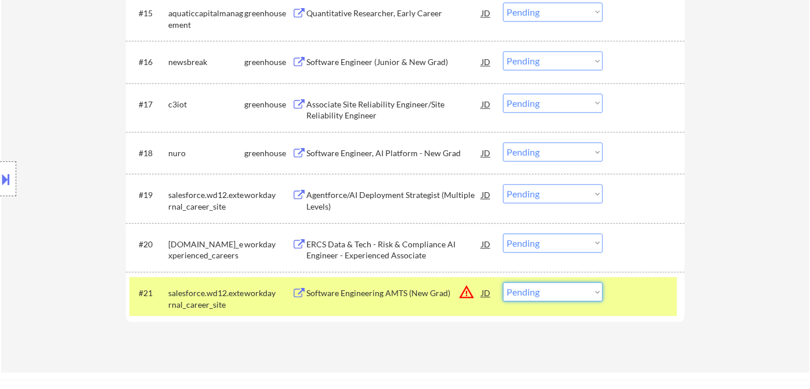
drag, startPoint x: 523, startPoint y: 297, endPoint x: 534, endPoint y: 305, distance: 12.9
click at [523, 297] on select "Choose an option... Pending Applied Excluded (Questions) Excluded (Expired) Exc…" at bounding box center [553, 291] width 100 height 19
select select ""applied""
click at [503, 282] on select "Choose an option... Pending Applied Excluded (Questions) Excluded (Expired) Exc…" at bounding box center [553, 291] width 100 height 19
click at [397, 249] on div "ERCS Data & Tech - Risk & Compliance AI Engineer - Experienced Associate" at bounding box center [393, 249] width 175 height 23
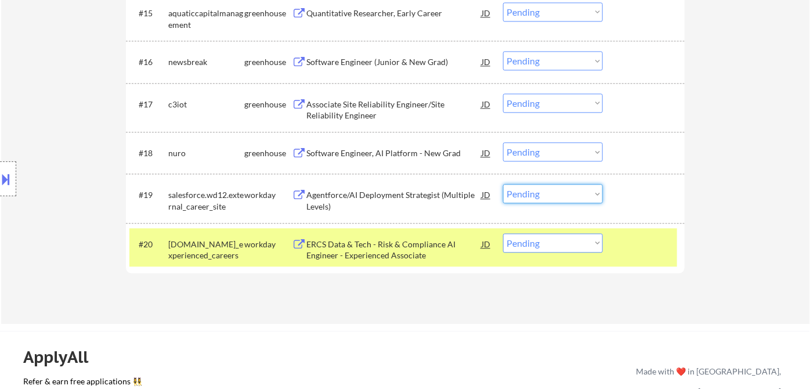
click at [527, 196] on select "Choose an option... Pending Applied Excluded (Questions) Excluded (Expired) Exc…" at bounding box center [553, 193] width 100 height 19
drag, startPoint x: 523, startPoint y: 248, endPoint x: 555, endPoint y: 263, distance: 35.3
click at [523, 247] on select "Choose an option... Pending Applied Excluded (Questions) Excluded (Expired) Exc…" at bounding box center [553, 242] width 100 height 19
select select ""excluded__expired_""
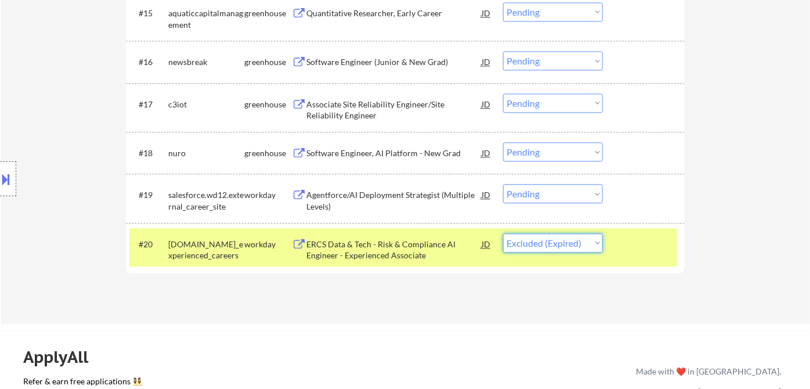
click at [503, 233] on select "Choose an option... Pending Applied Excluded (Questions) Excluded (Expired) Exc…" at bounding box center [553, 242] width 100 height 19
click at [425, 192] on div "Agentforce/AI Deployment Strategist (Multiple Levels)" at bounding box center [393, 200] width 175 height 23
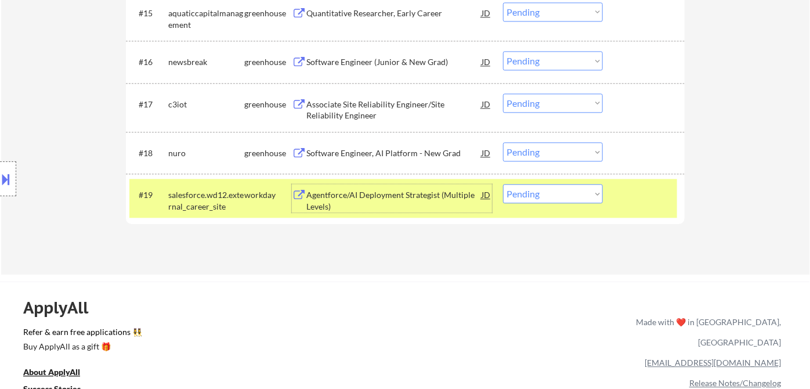
click at [563, 186] on select "Choose an option... Pending Applied Excluded (Questions) Excluded (Expired) Exc…" at bounding box center [553, 193] width 100 height 19
select select ""excluded__other_""
click at [503, 184] on select "Choose an option... Pending Applied Excluded (Questions) Excluded (Expired) Exc…" at bounding box center [553, 193] width 100 height 19
click at [376, 160] on div "Software Engineer, AI Platform - New Grad" at bounding box center [393, 152] width 175 height 21
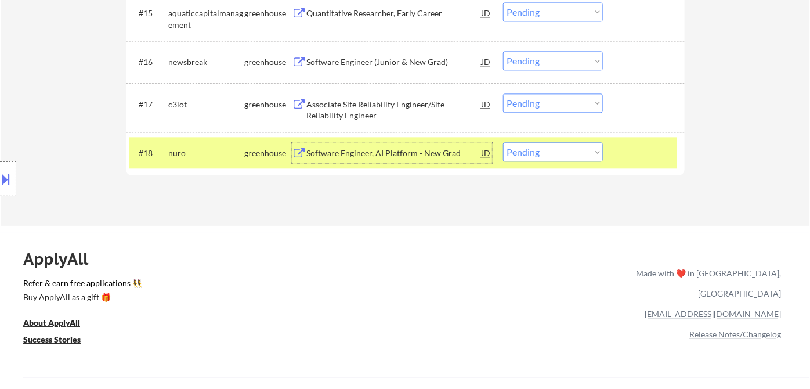
click at [555, 157] on select "Choose an option... Pending Applied Excluded (Questions) Excluded (Expired) Exc…" at bounding box center [553, 151] width 100 height 19
select select ""applied""
click at [503, 142] on select "Choose an option... Pending Applied Excluded (Questions) Excluded (Expired) Exc…" at bounding box center [553, 151] width 100 height 19
click at [417, 108] on div "Associate Site Reliability Engineer/Site Reliability Engineer" at bounding box center [393, 110] width 175 height 23
